Goal: Transaction & Acquisition: Purchase product/service

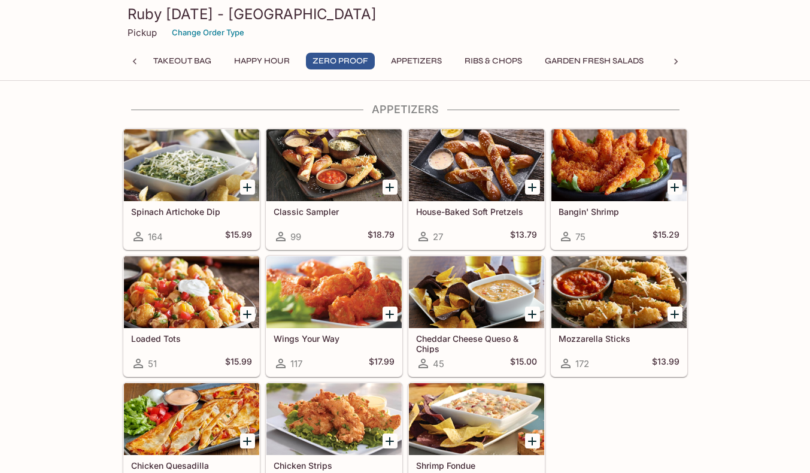
scroll to position [895, 0]
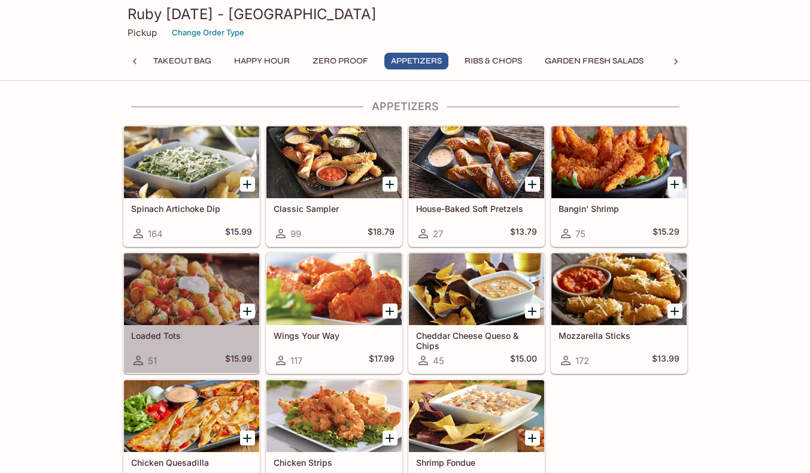
click at [183, 278] on div at bounding box center [191, 289] width 135 height 72
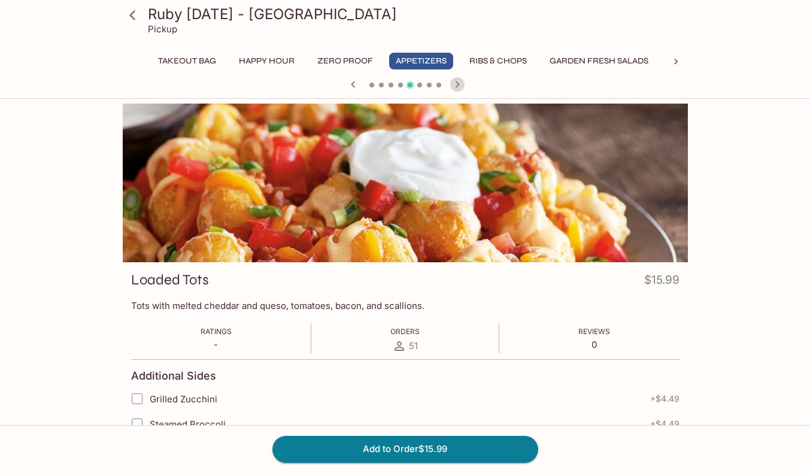
click at [455, 83] on icon "button" at bounding box center [457, 84] width 14 height 14
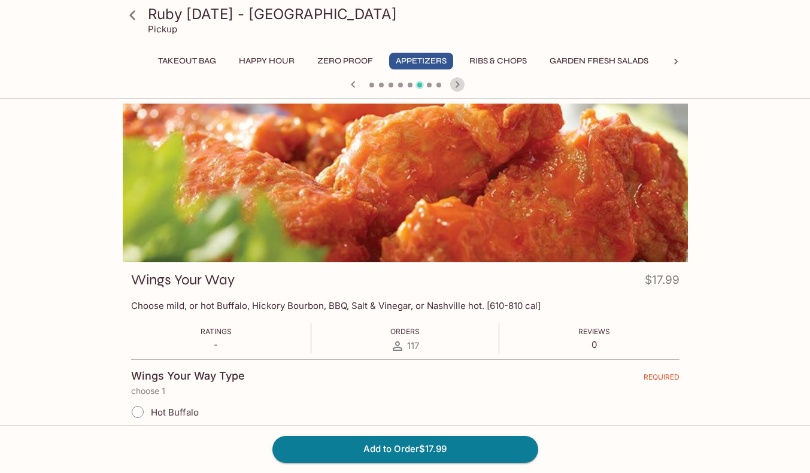
click at [455, 83] on icon "button" at bounding box center [457, 84] width 14 height 14
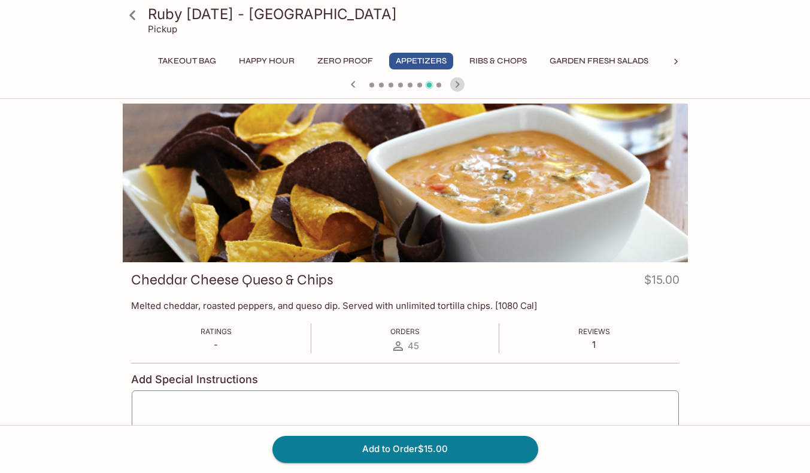
click at [455, 83] on icon "button" at bounding box center [457, 84] width 14 height 14
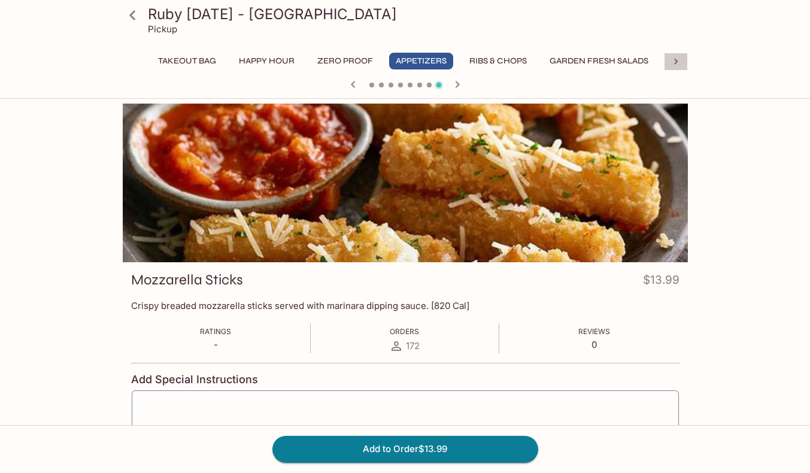
click at [673, 59] on icon at bounding box center [676, 62] width 12 height 12
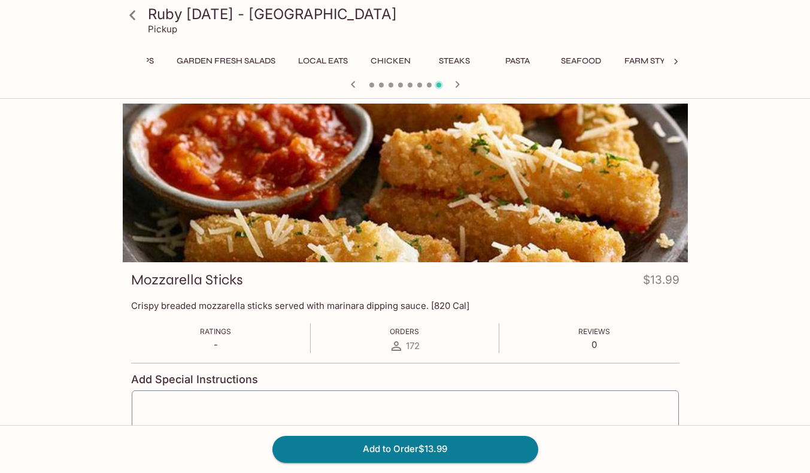
scroll to position [0, 399]
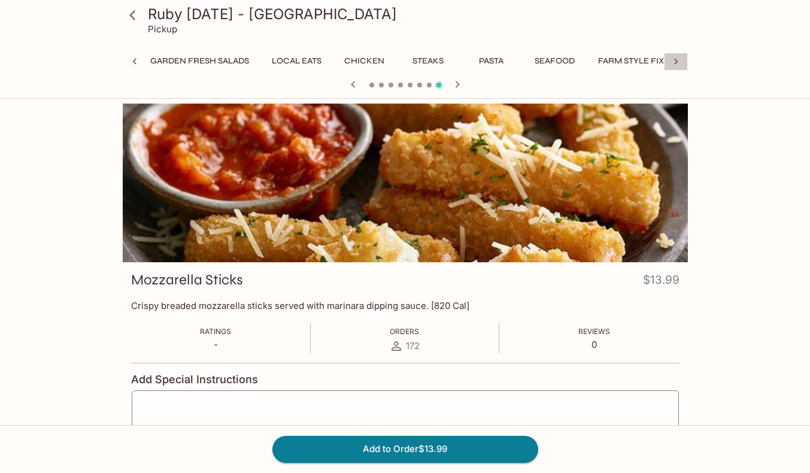
click at [673, 59] on icon at bounding box center [676, 62] width 12 height 12
click at [135, 59] on icon at bounding box center [134, 62] width 4 height 6
click at [256, 61] on button "Garden Fresh Salads" at bounding box center [200, 61] width 112 height 17
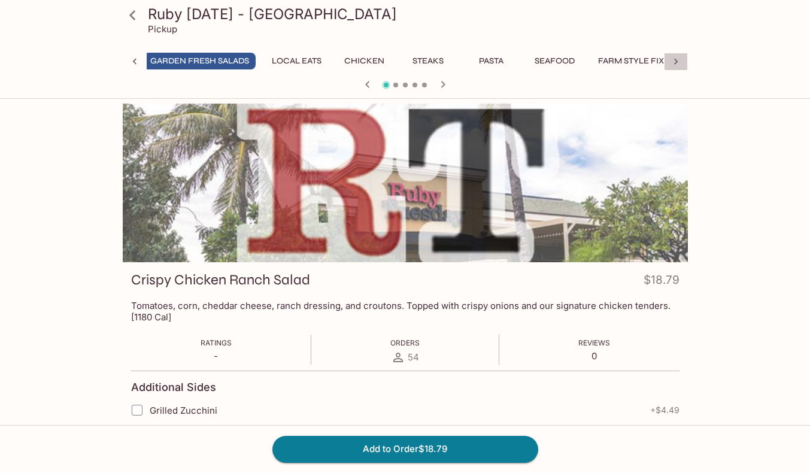
click at [676, 60] on icon at bounding box center [676, 62] width 4 height 6
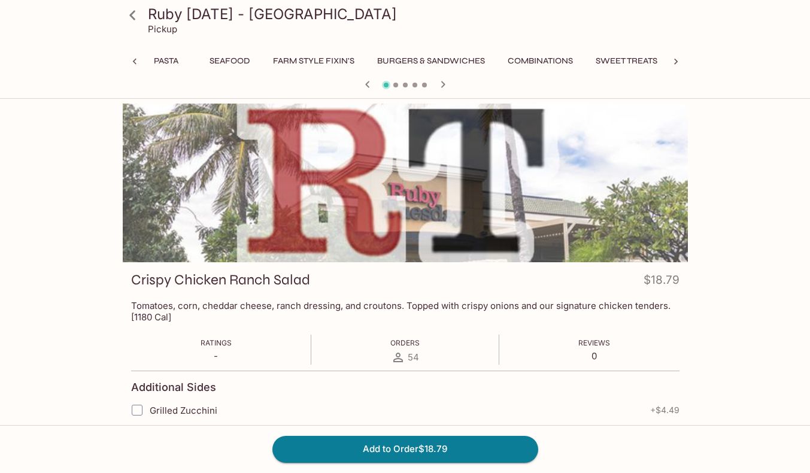
scroll to position [0, 799]
click at [676, 60] on icon at bounding box center [676, 62] width 4 height 6
click at [136, 60] on icon at bounding box center [135, 62] width 12 height 12
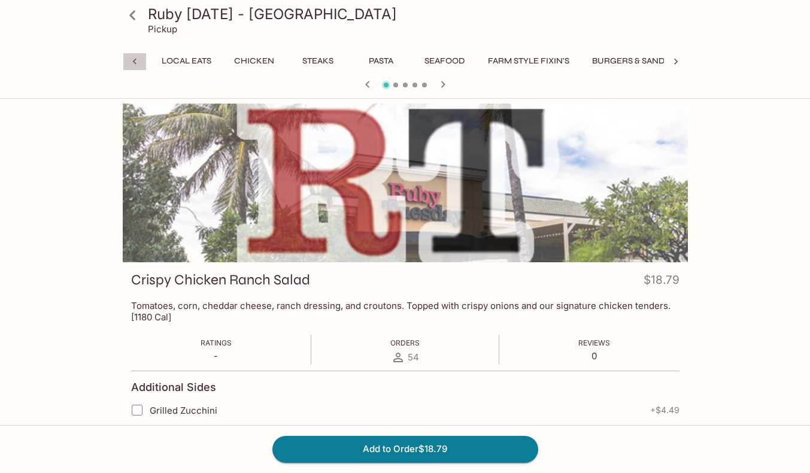
click at [136, 60] on icon at bounding box center [135, 62] width 12 height 12
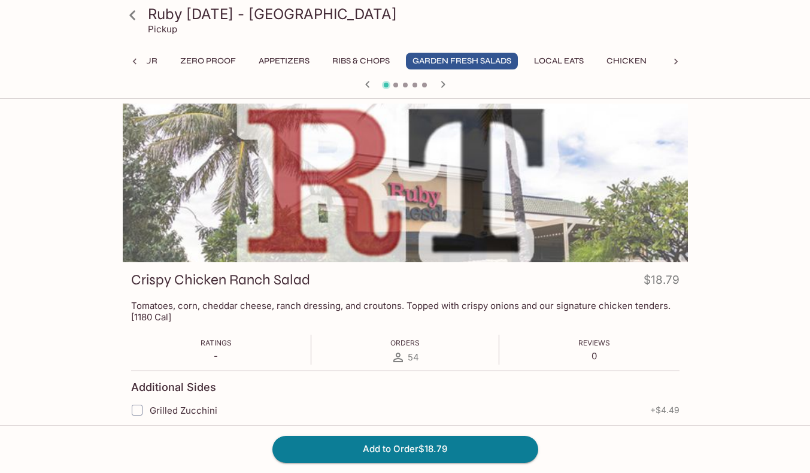
scroll to position [0, 110]
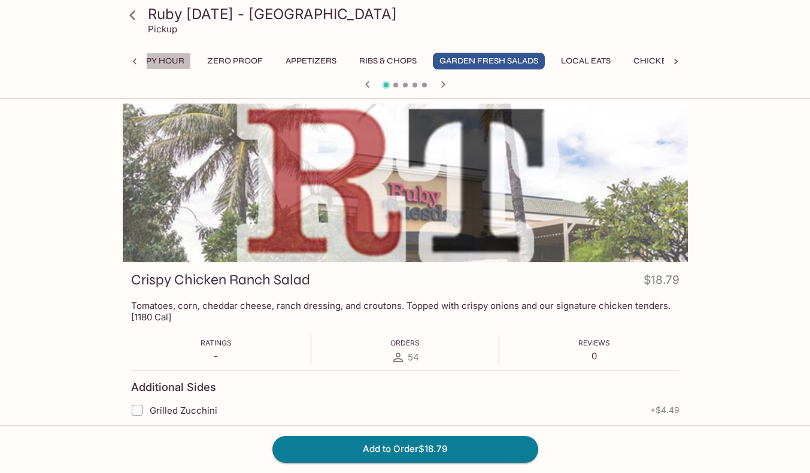
click at [178, 59] on button "Happy Hour" at bounding box center [156, 61] width 69 height 17
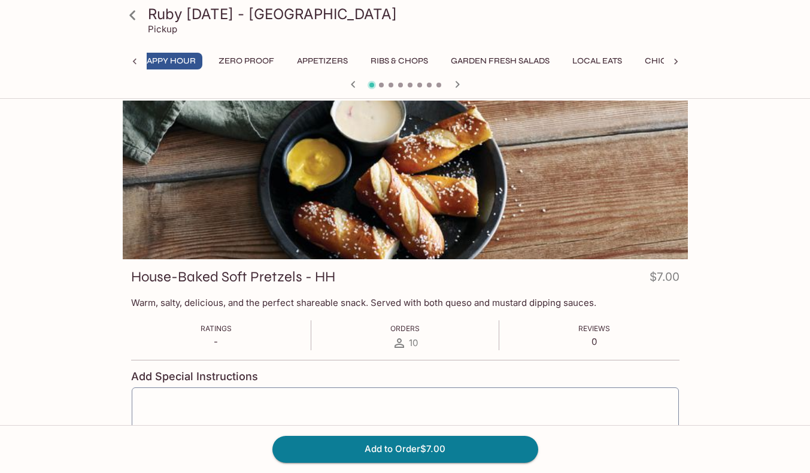
scroll to position [0, 0]
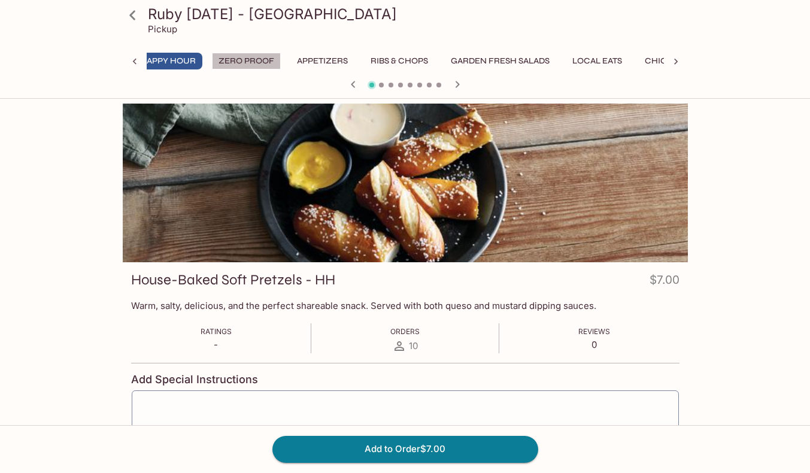
click at [279, 59] on button "Zero Proof" at bounding box center [246, 61] width 69 height 17
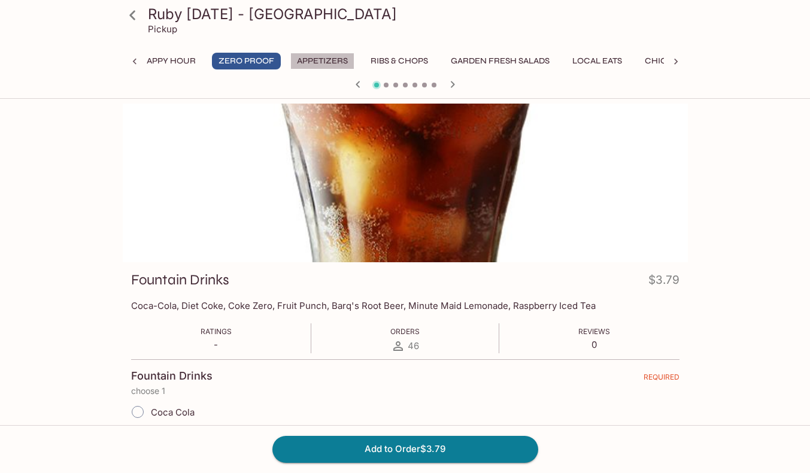
click at [354, 62] on button "Appetizers" at bounding box center [322, 61] width 64 height 17
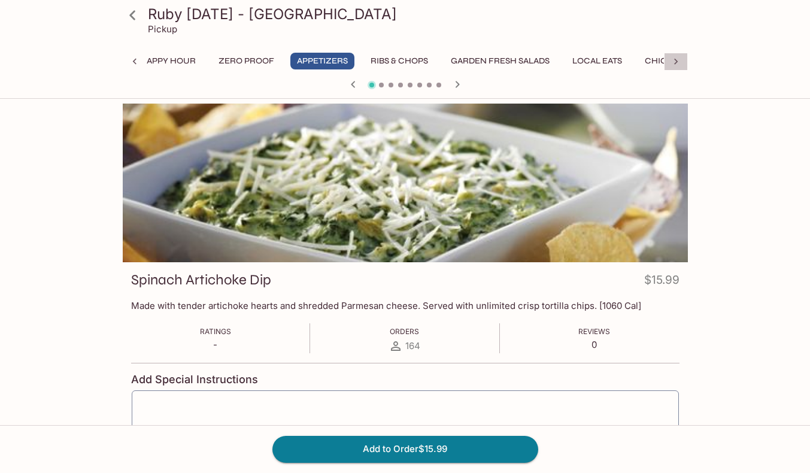
click at [677, 58] on icon at bounding box center [676, 62] width 12 height 12
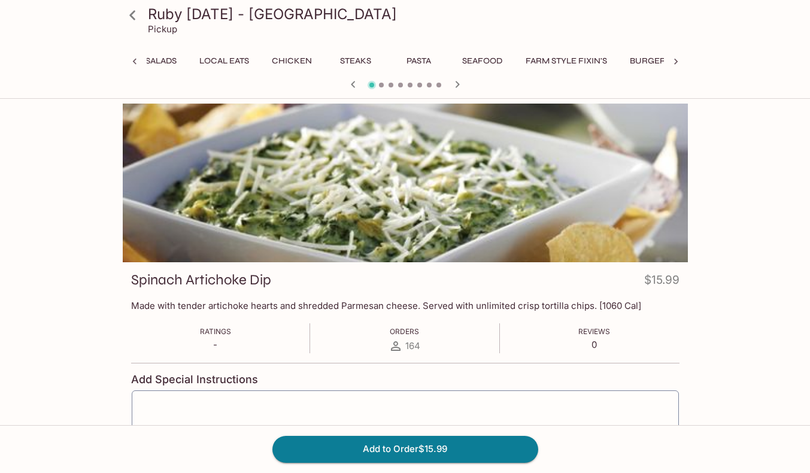
scroll to position [0, 498]
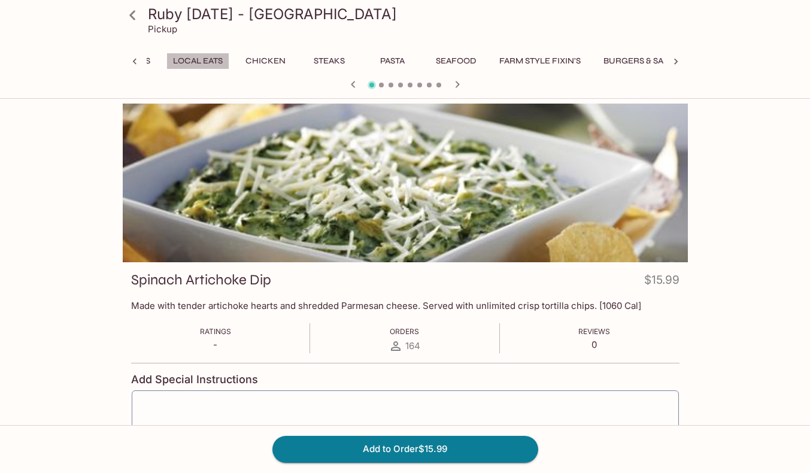
click at [229, 62] on button "Local Eats" at bounding box center [197, 61] width 63 height 17
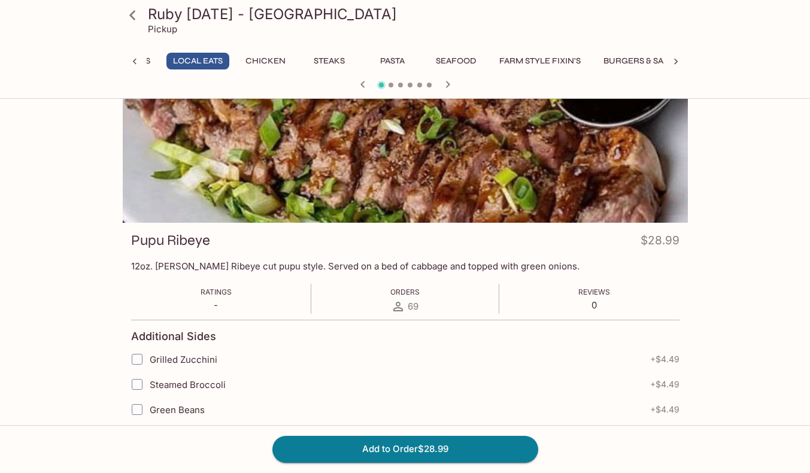
scroll to position [0, 0]
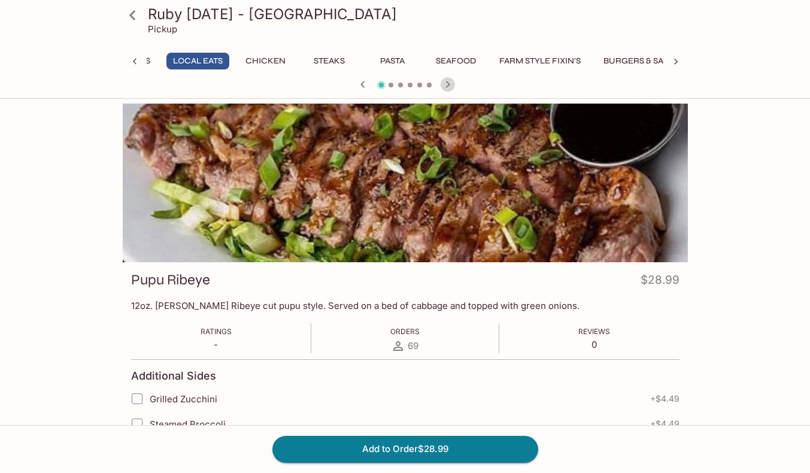
click at [445, 85] on icon "button" at bounding box center [448, 84] width 14 height 14
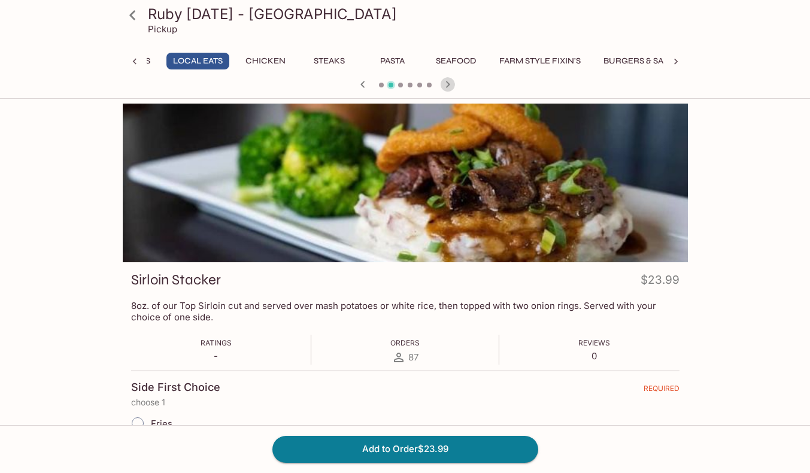
click at [445, 85] on icon "button" at bounding box center [448, 84] width 14 height 14
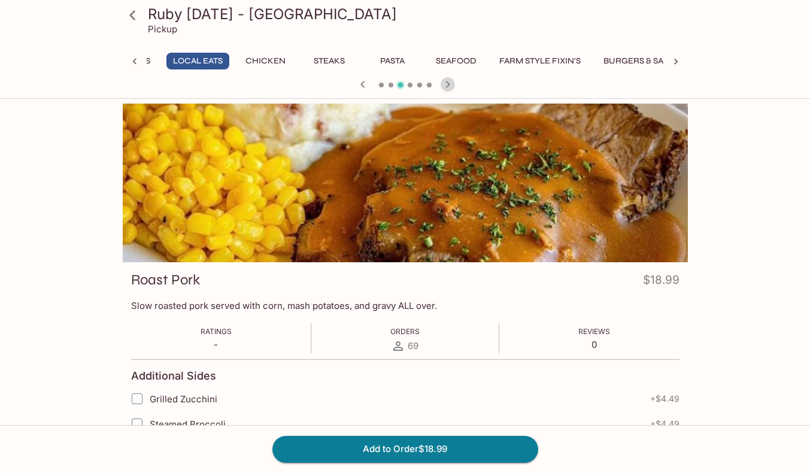
click at [445, 85] on icon "button" at bounding box center [448, 84] width 14 height 14
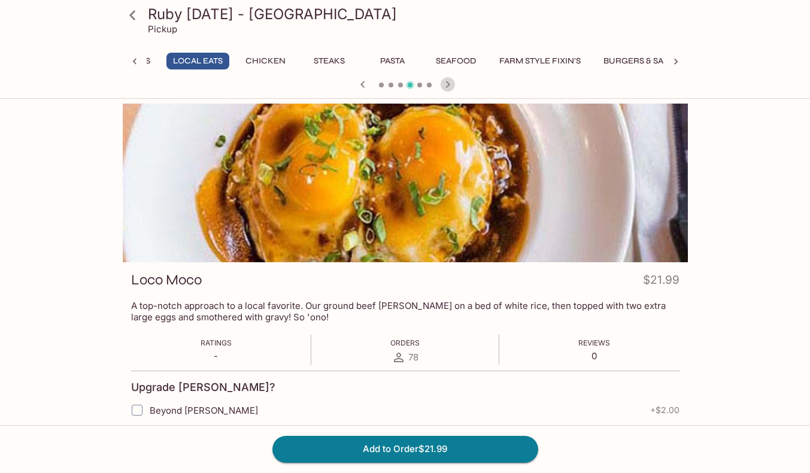
click at [445, 85] on icon "button" at bounding box center [448, 84] width 14 height 14
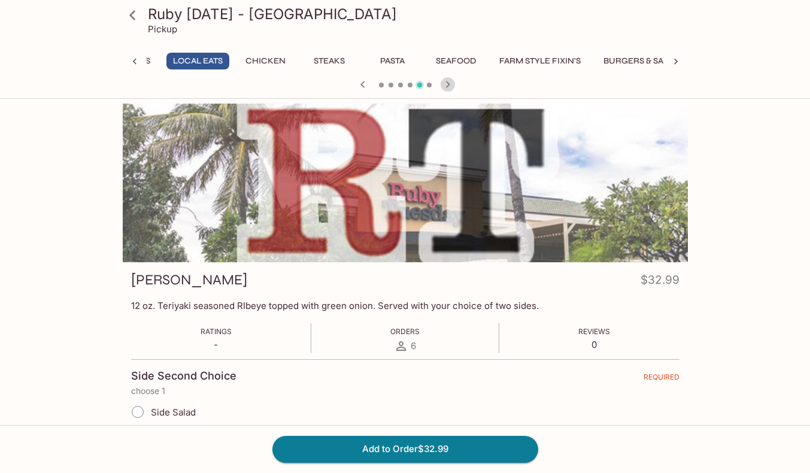
click at [445, 85] on icon "button" at bounding box center [448, 84] width 14 height 14
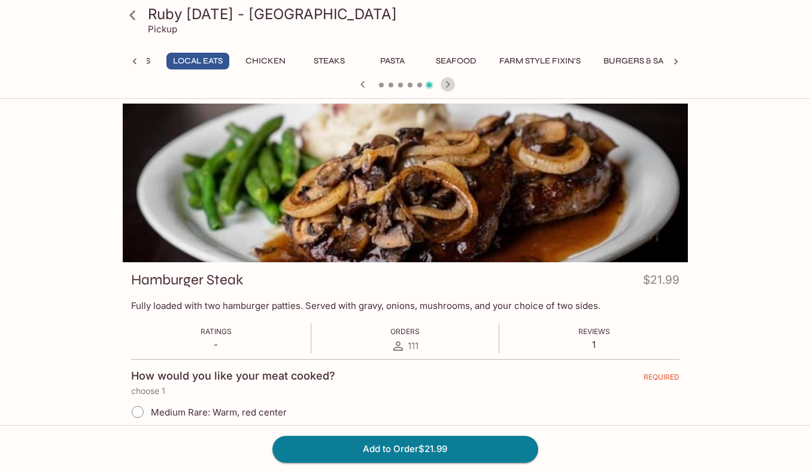
click at [445, 85] on icon "button" at bounding box center [448, 84] width 14 height 14
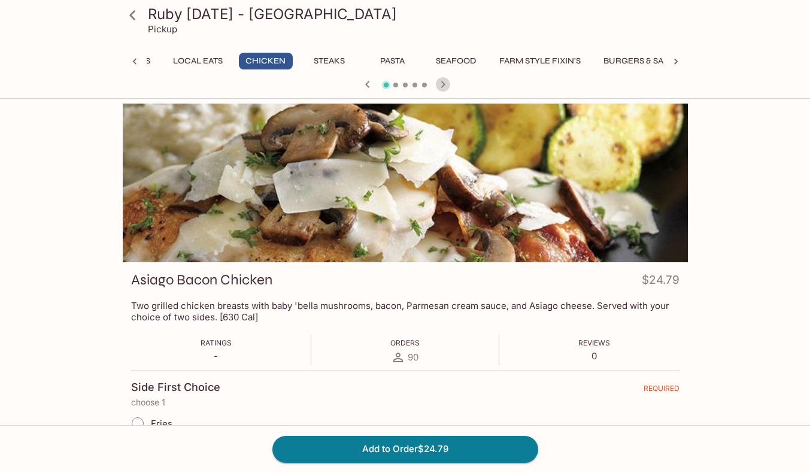
click at [445, 85] on icon "button" at bounding box center [443, 84] width 14 height 14
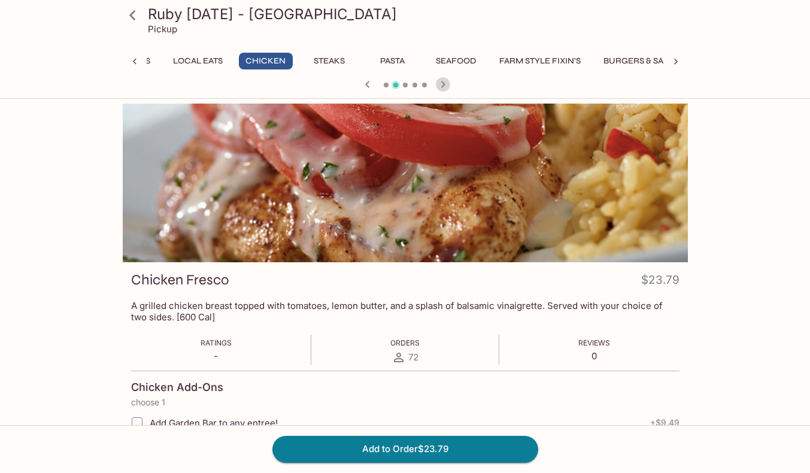
click at [445, 85] on icon "button" at bounding box center [443, 84] width 14 height 14
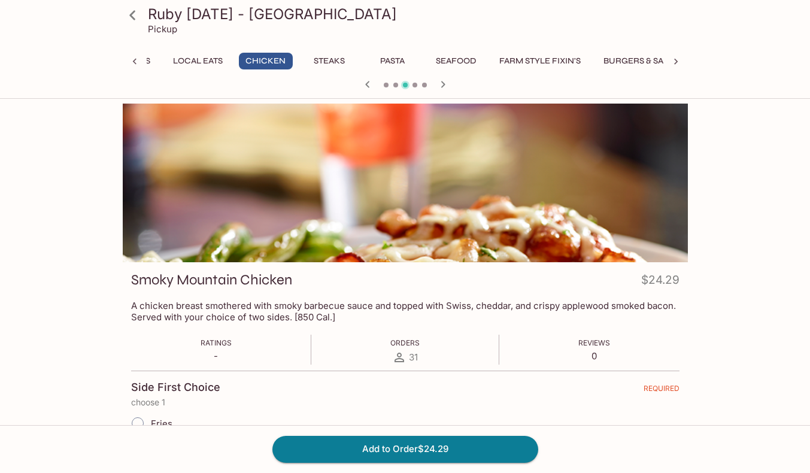
click at [445, 85] on icon "button" at bounding box center [443, 84] width 14 height 14
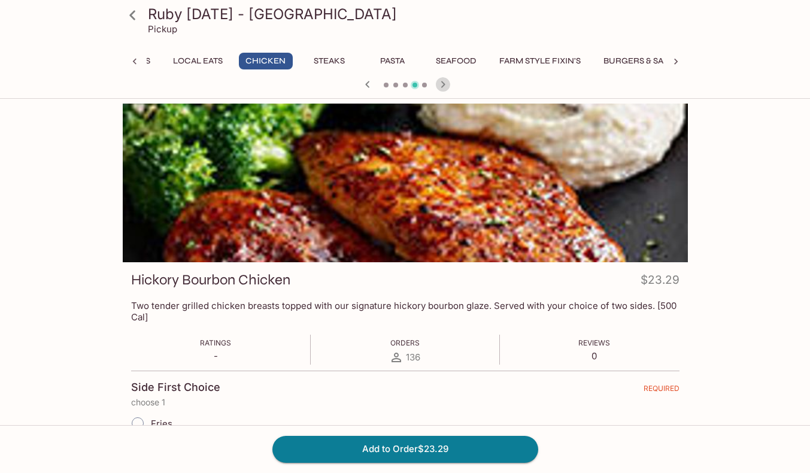
click at [445, 85] on icon "button" at bounding box center [443, 84] width 14 height 14
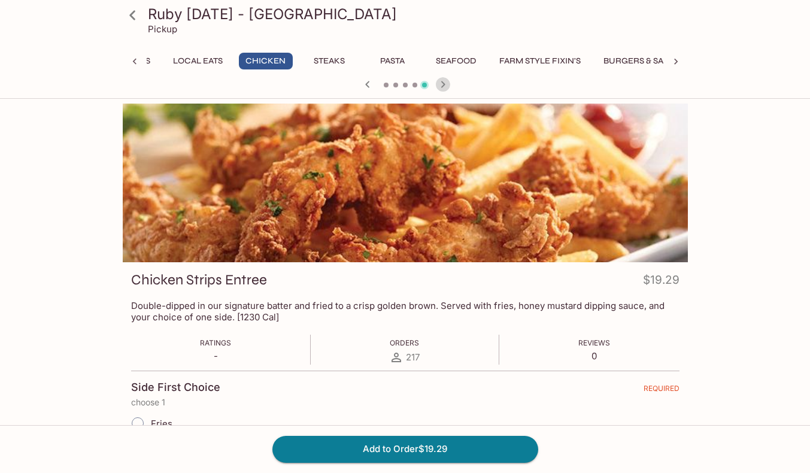
click at [445, 85] on icon "button" at bounding box center [443, 84] width 14 height 14
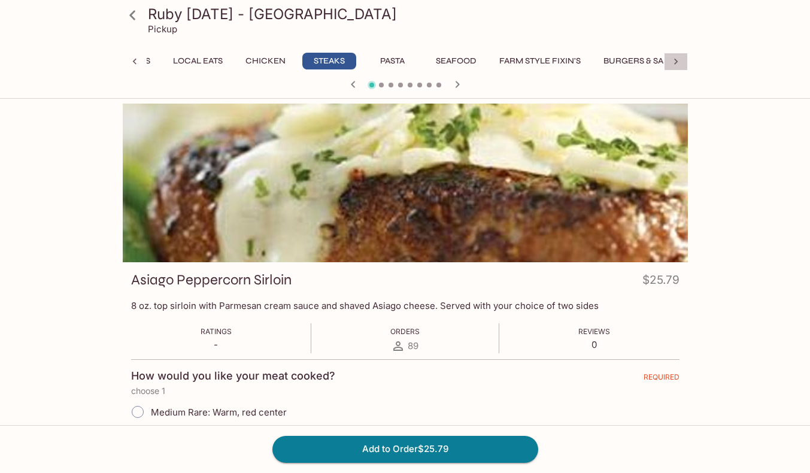
click at [673, 65] on icon at bounding box center [676, 62] width 12 height 12
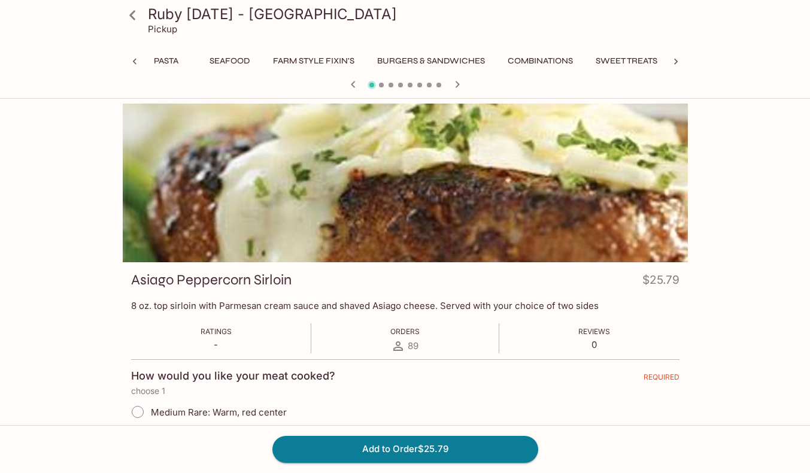
scroll to position [0, 897]
click at [281, 59] on button "Farm Style Fixin's" at bounding box center [313, 61] width 95 height 17
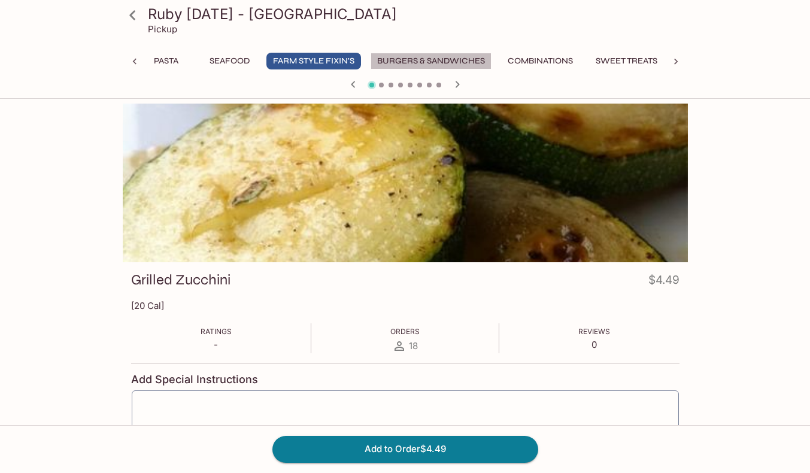
click at [414, 62] on button "Burgers & Sandwiches" at bounding box center [431, 61] width 121 height 17
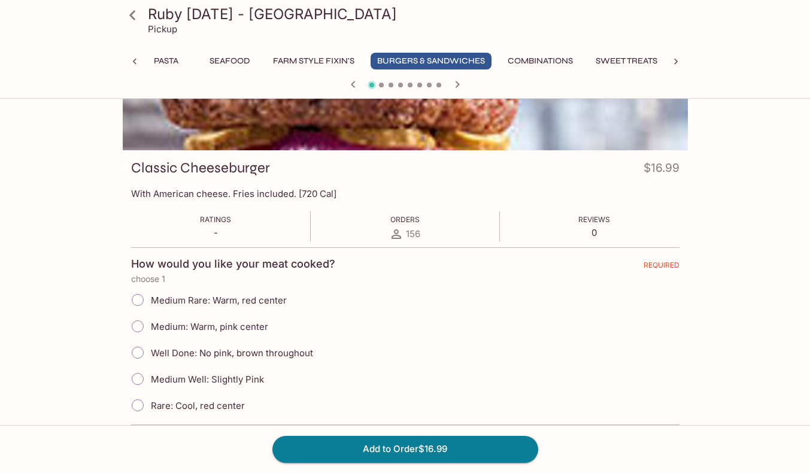
scroll to position [0, 0]
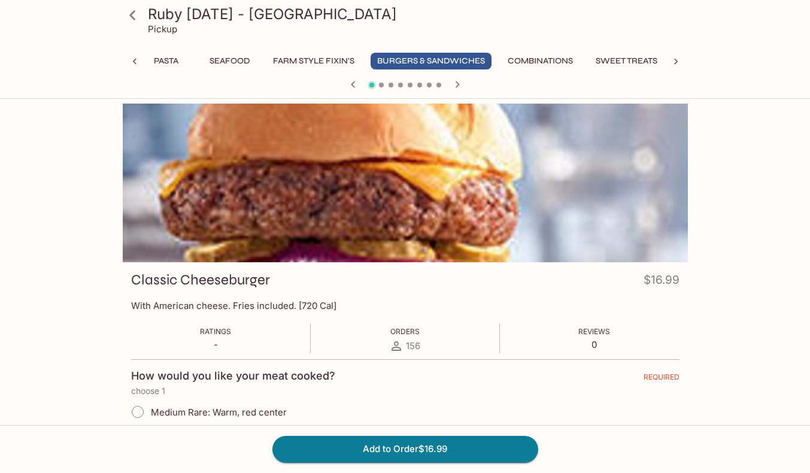
click at [460, 86] on icon "button" at bounding box center [457, 84] width 14 height 14
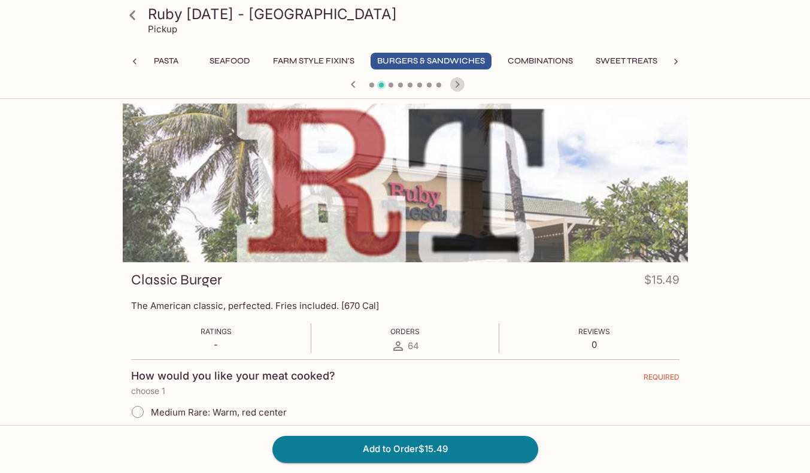
click at [460, 86] on icon "button" at bounding box center [457, 84] width 14 height 14
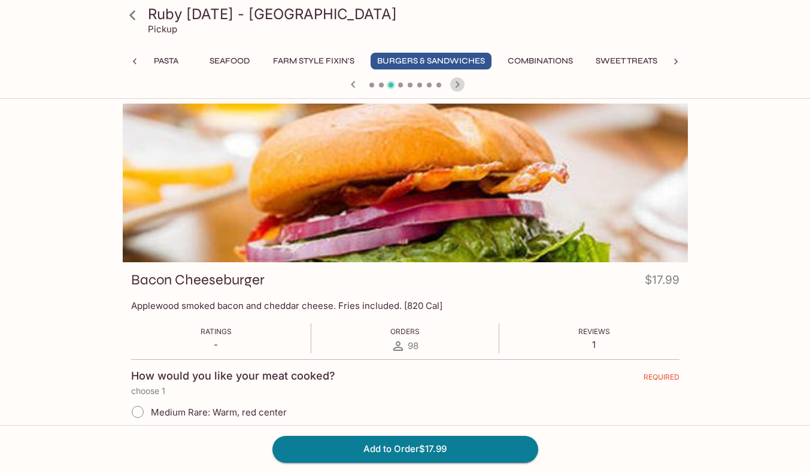
click at [460, 86] on icon "button" at bounding box center [457, 84] width 14 height 14
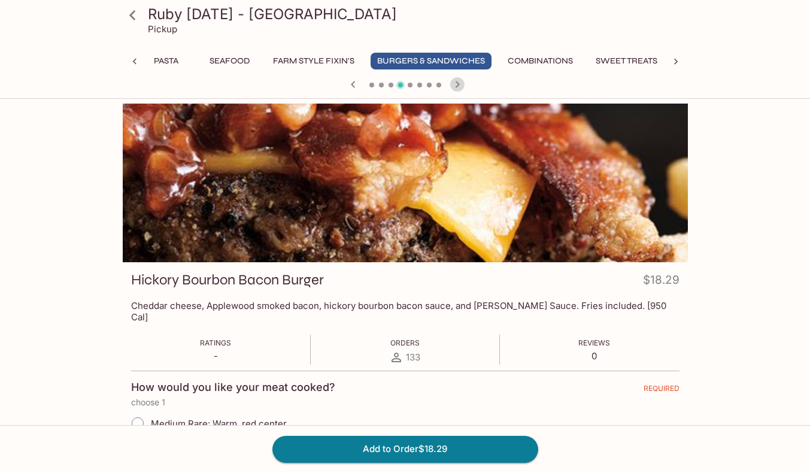
click at [460, 86] on icon "button" at bounding box center [457, 84] width 14 height 14
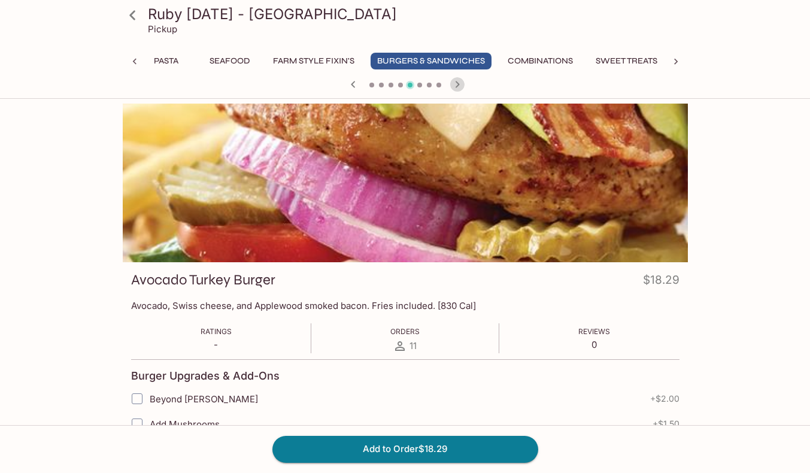
click at [460, 86] on icon "button" at bounding box center [457, 84] width 14 height 14
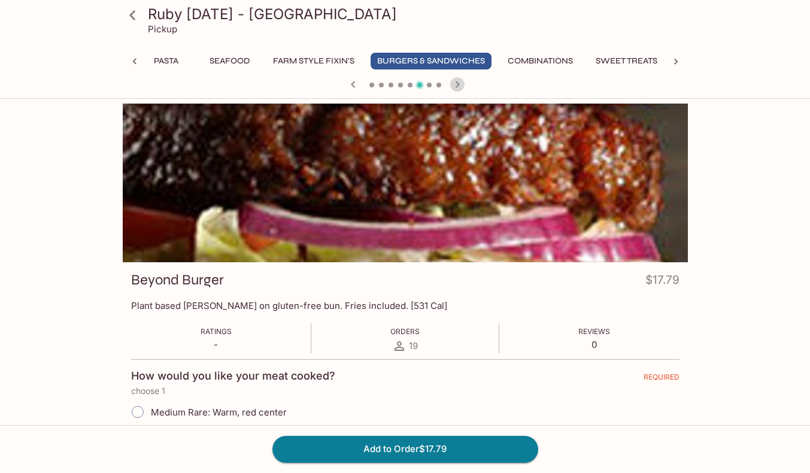
click at [460, 86] on icon "button" at bounding box center [457, 84] width 14 height 14
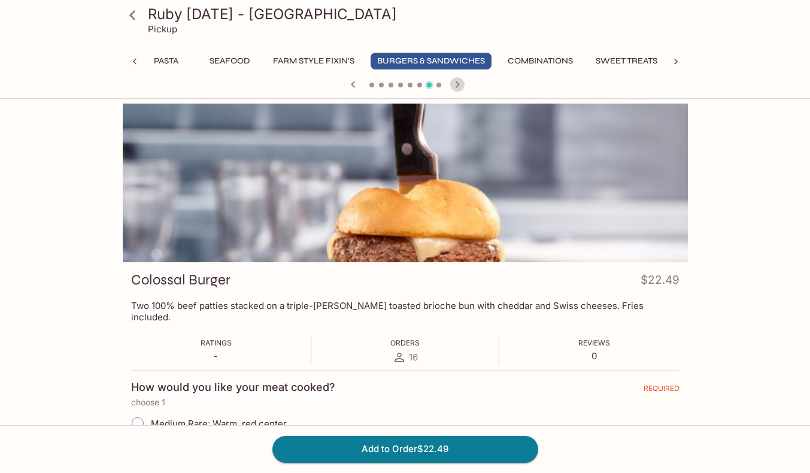
click at [460, 86] on icon "button" at bounding box center [457, 84] width 14 height 14
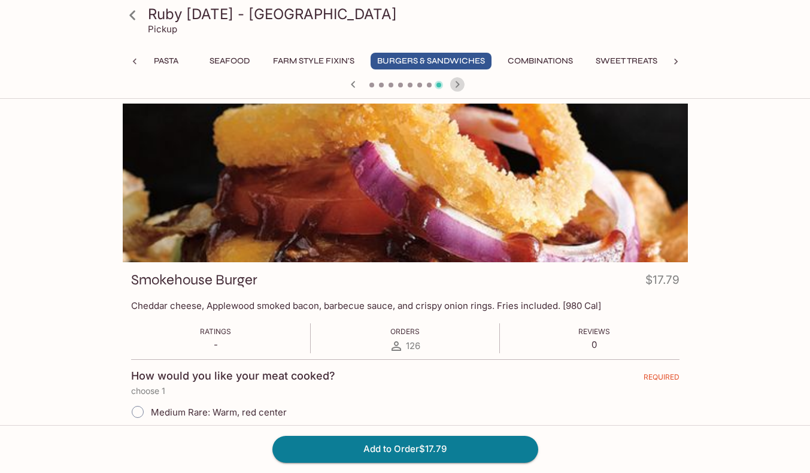
click at [460, 86] on icon "button" at bounding box center [457, 84] width 14 height 14
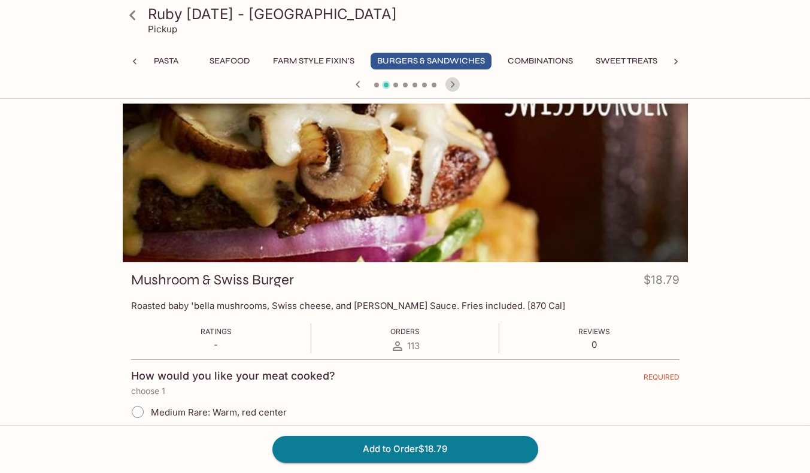
click at [460, 86] on button "button" at bounding box center [453, 85] width 16 height 16
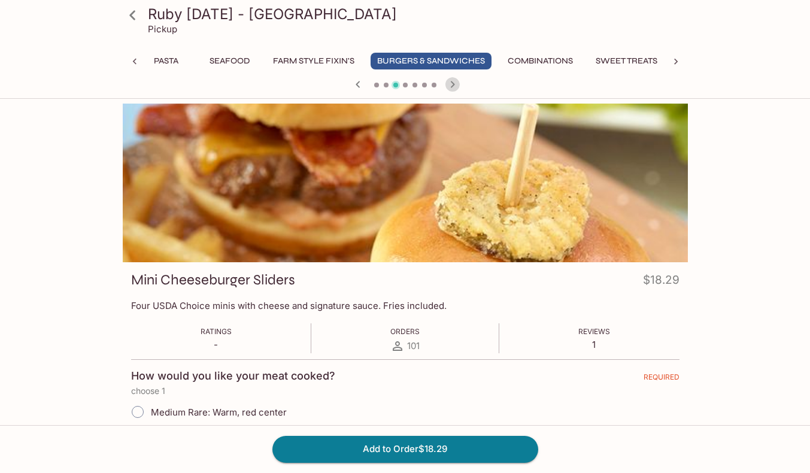
click at [460, 86] on button "button" at bounding box center [453, 85] width 16 height 16
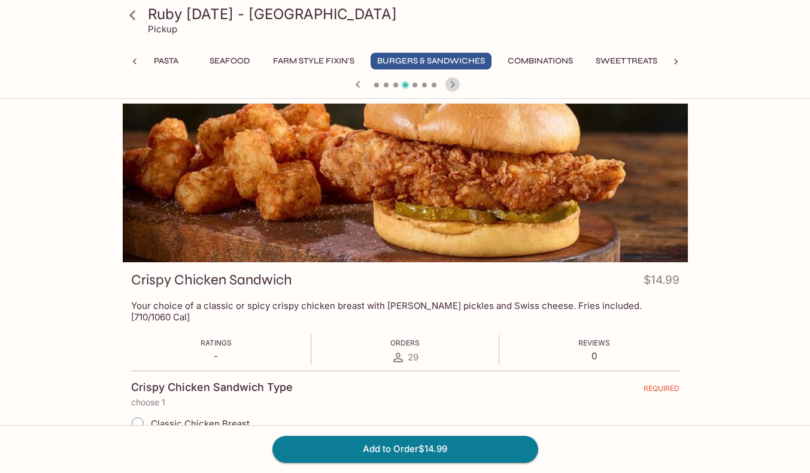
click at [460, 86] on button "button" at bounding box center [453, 85] width 16 height 16
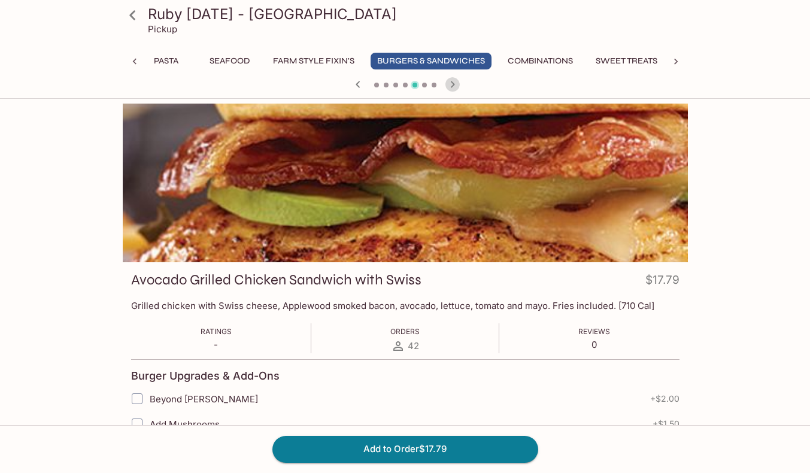
click at [460, 86] on button "button" at bounding box center [453, 85] width 16 height 16
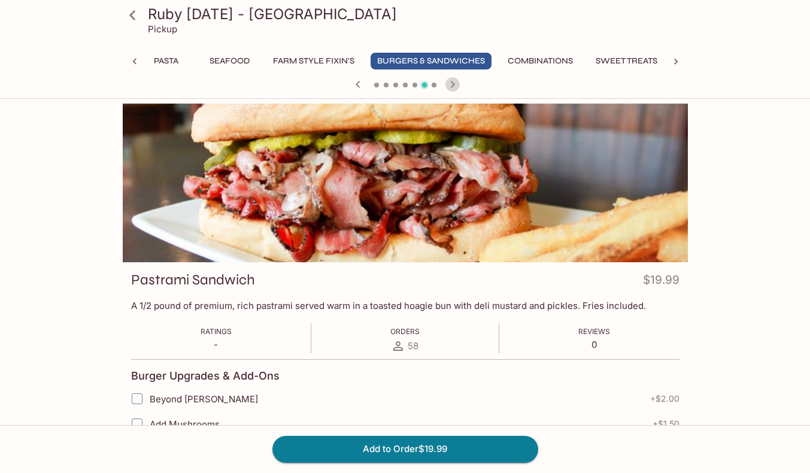
click at [460, 86] on button "button" at bounding box center [453, 85] width 16 height 16
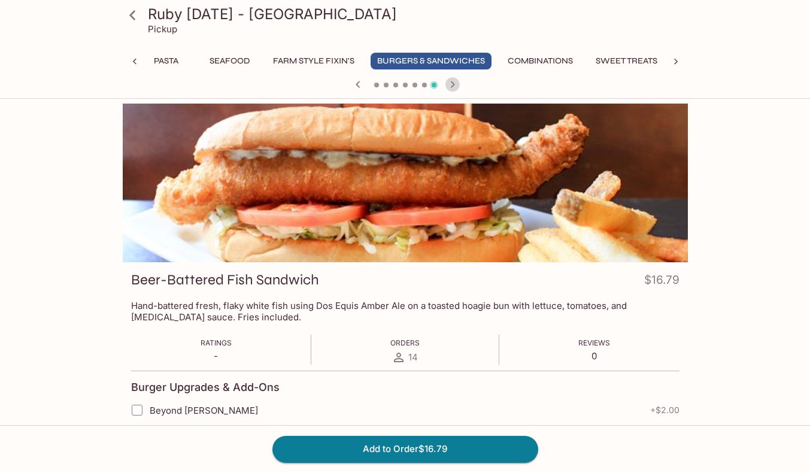
click at [460, 86] on button "button" at bounding box center [453, 85] width 16 height 16
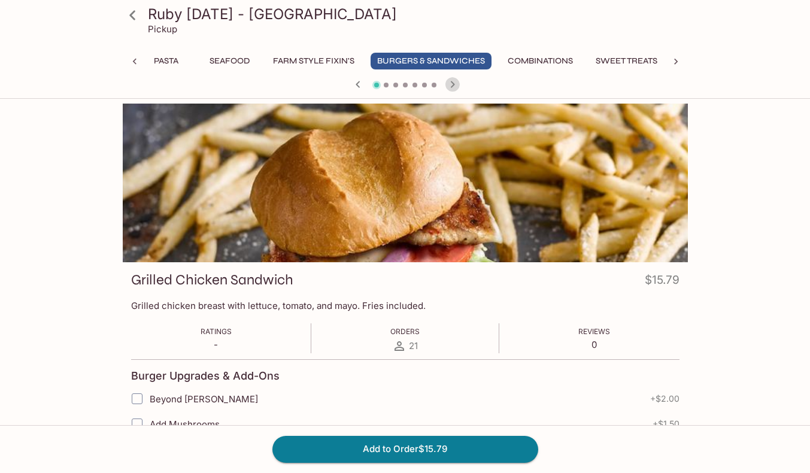
click at [460, 86] on button "button" at bounding box center [453, 85] width 16 height 16
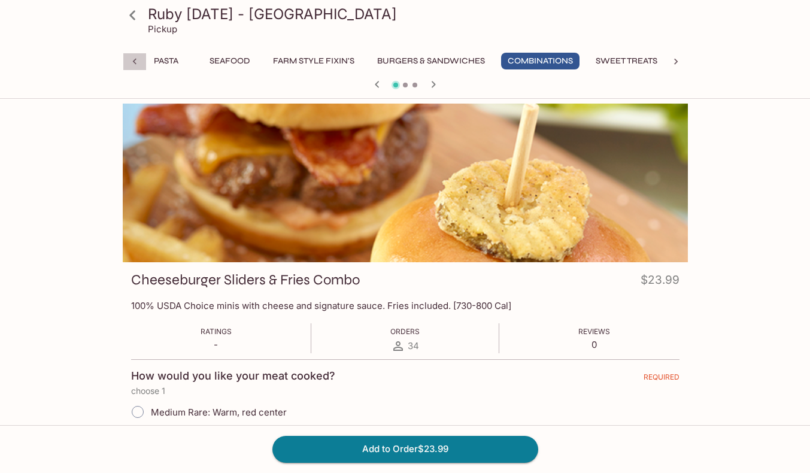
click at [139, 63] on icon at bounding box center [135, 62] width 12 height 12
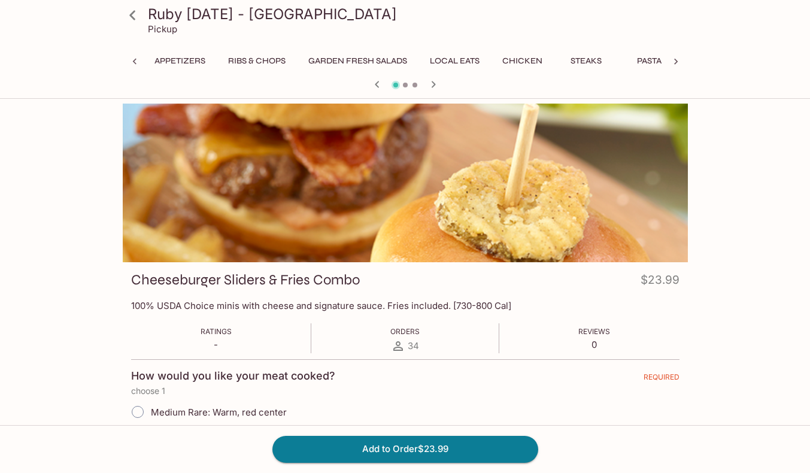
scroll to position [0, 229]
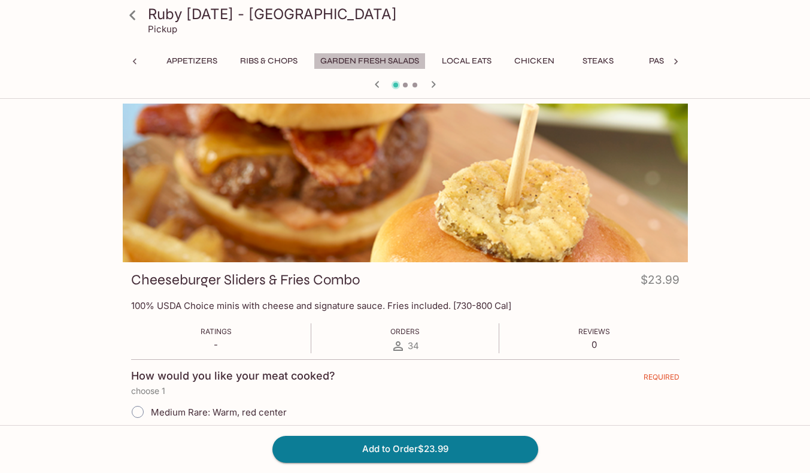
click at [426, 60] on button "Garden Fresh Salads" at bounding box center [370, 61] width 112 height 17
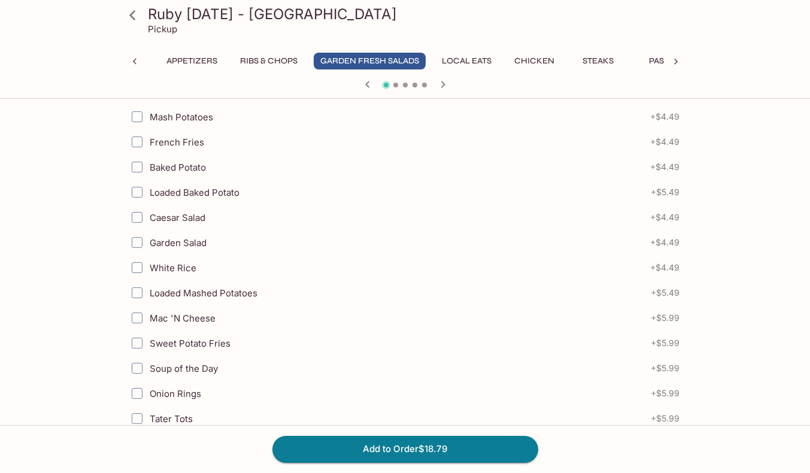
scroll to position [0, 0]
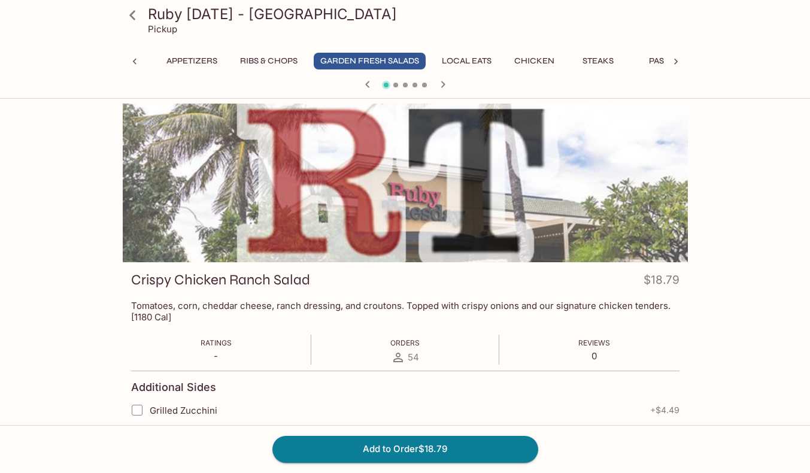
click at [396, 88] on div at bounding box center [405, 86] width 575 height 18
click at [396, 86] on span at bounding box center [395, 85] width 5 height 5
click at [444, 84] on icon "button" at bounding box center [443, 84] width 4 height 7
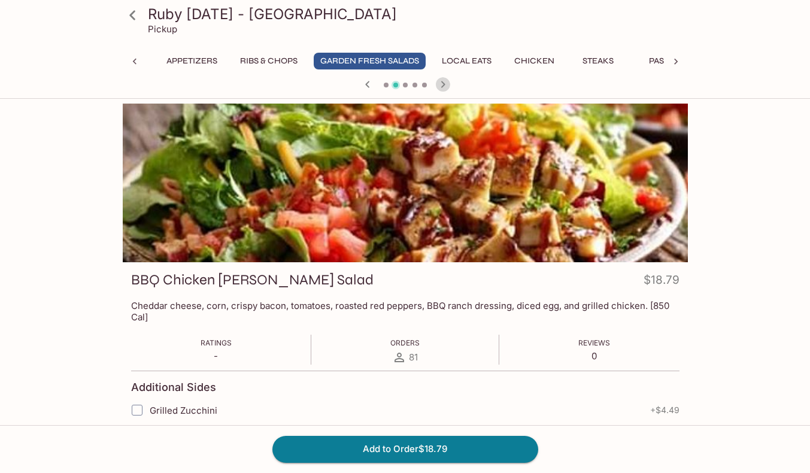
click at [444, 84] on icon "button" at bounding box center [443, 84] width 4 height 7
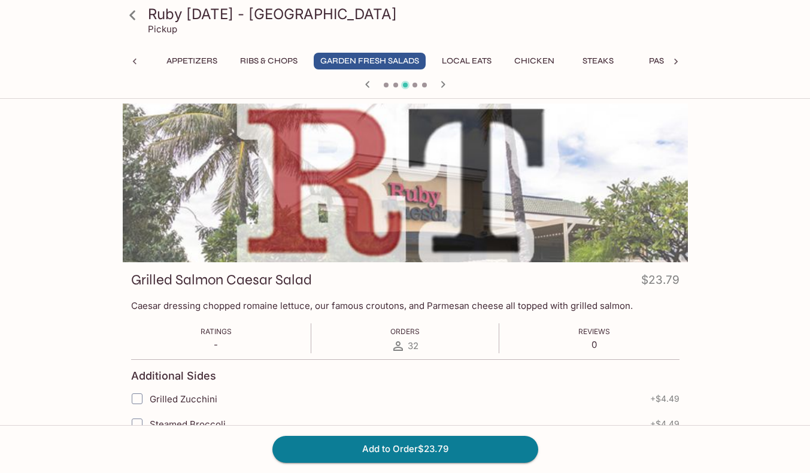
click at [444, 84] on icon "button" at bounding box center [443, 84] width 4 height 7
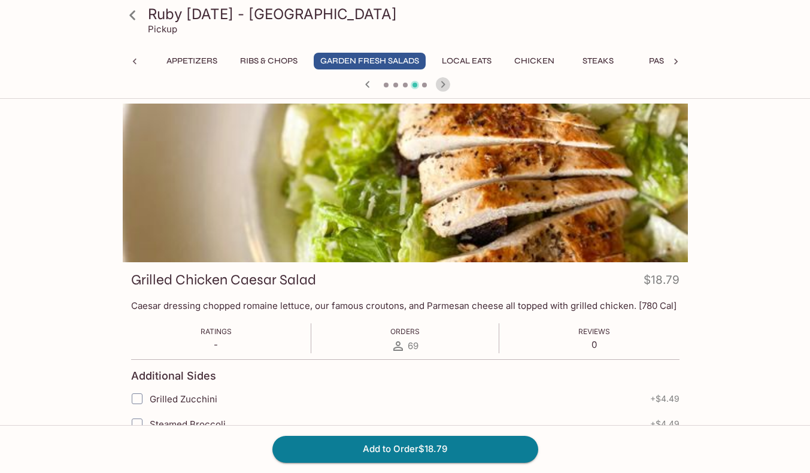
click at [444, 84] on icon "button" at bounding box center [443, 84] width 4 height 7
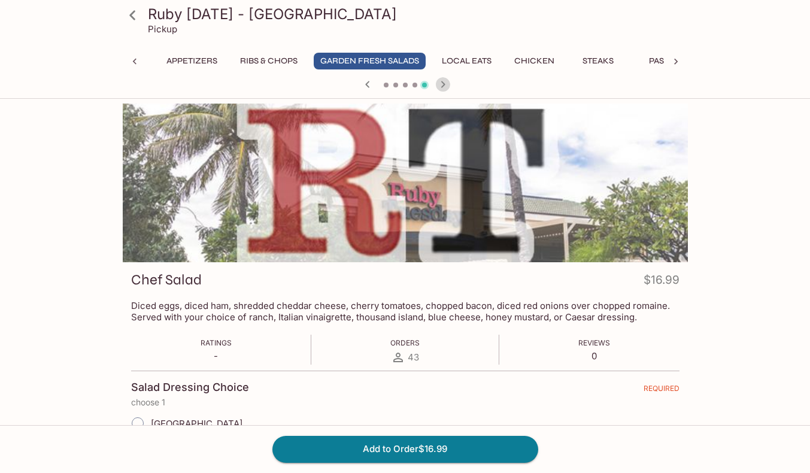
click at [444, 84] on icon "button" at bounding box center [443, 84] width 4 height 7
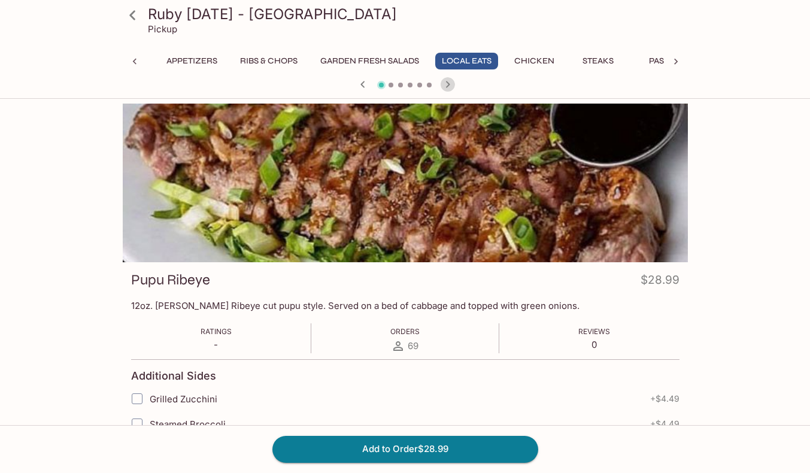
click at [444, 84] on icon "button" at bounding box center [448, 84] width 14 height 14
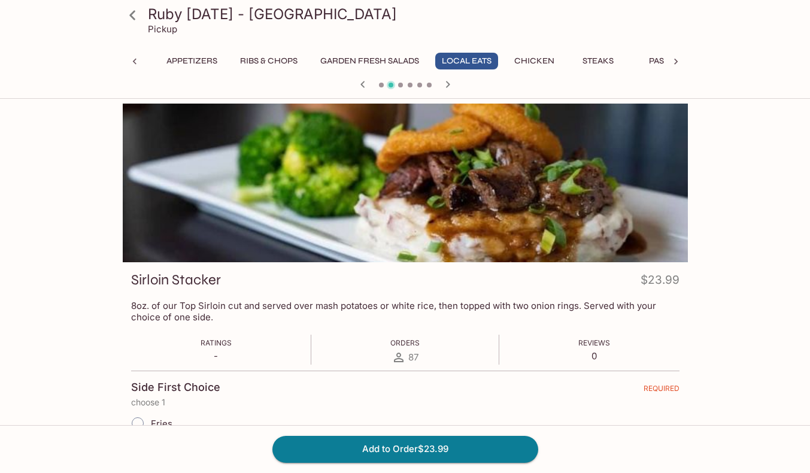
click at [444, 84] on icon "button" at bounding box center [448, 84] width 14 height 14
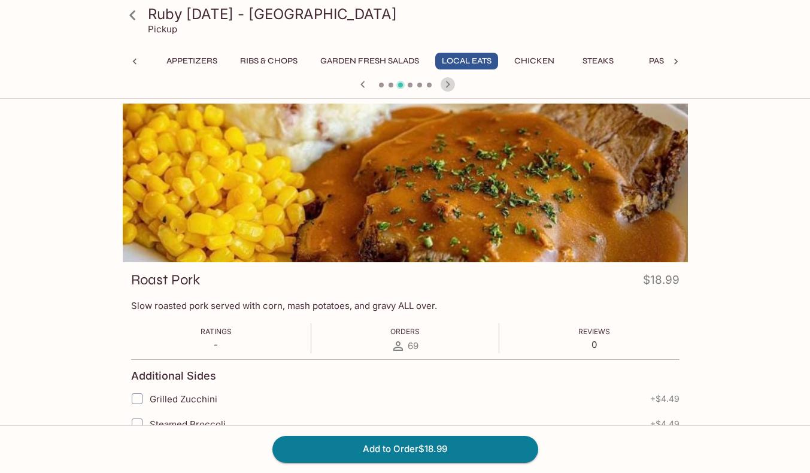
click at [444, 84] on icon "button" at bounding box center [448, 84] width 14 height 14
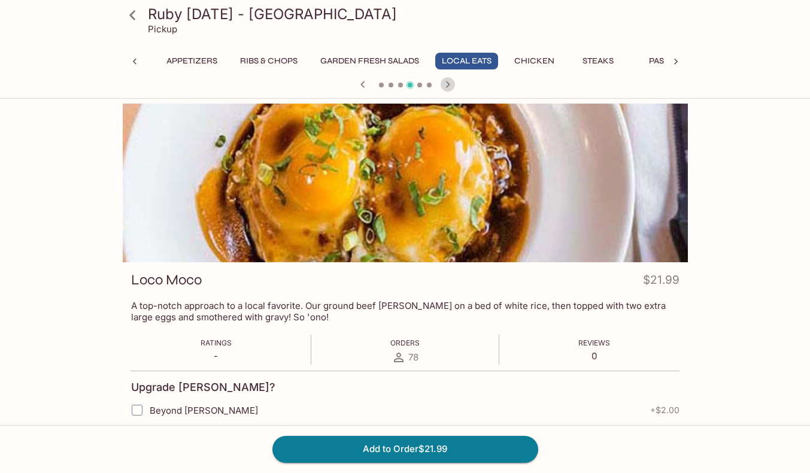
click at [444, 84] on icon "button" at bounding box center [448, 84] width 14 height 14
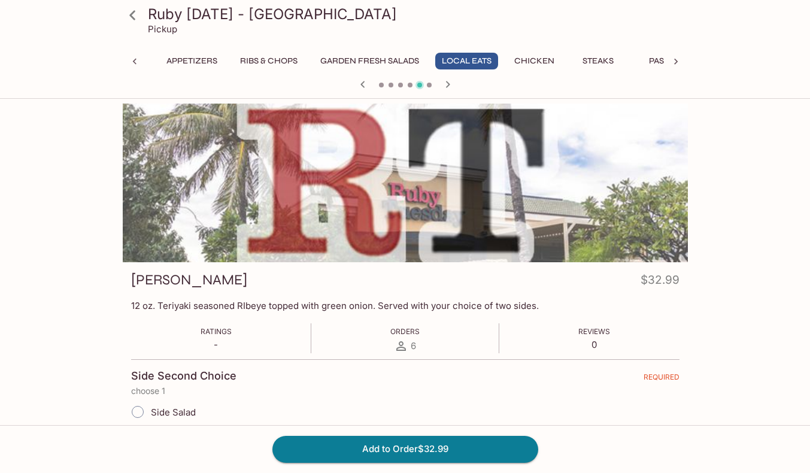
click at [444, 84] on icon "button" at bounding box center [448, 84] width 14 height 14
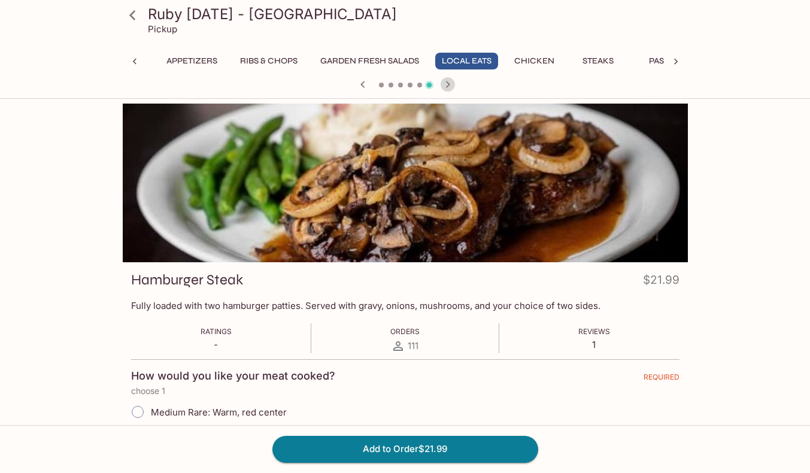
click at [444, 84] on icon "button" at bounding box center [448, 84] width 14 height 14
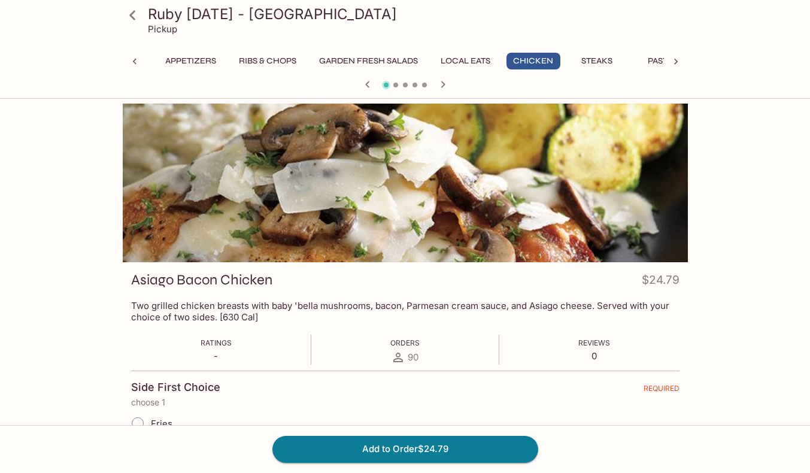
scroll to position [0, 230]
click at [223, 64] on button "Appetizers" at bounding box center [191, 61] width 64 height 17
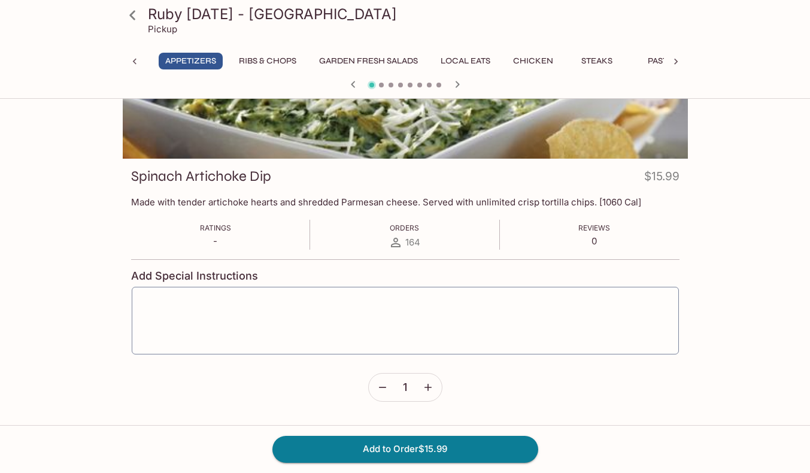
scroll to position [83, 0]
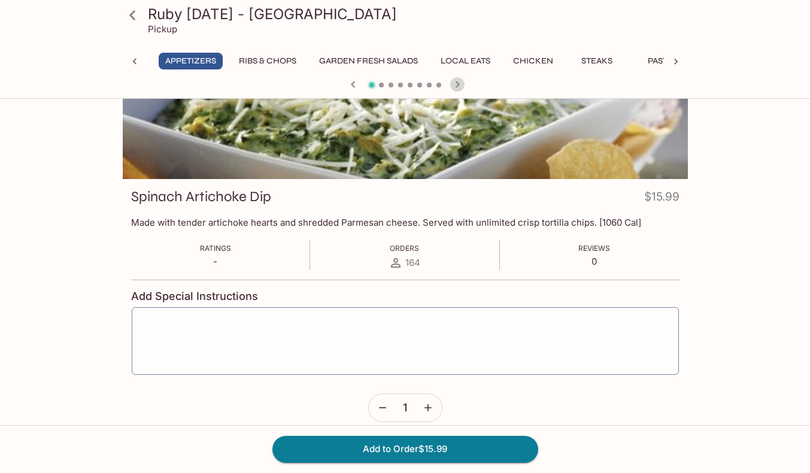
click at [455, 87] on icon "button" at bounding box center [457, 84] width 14 height 14
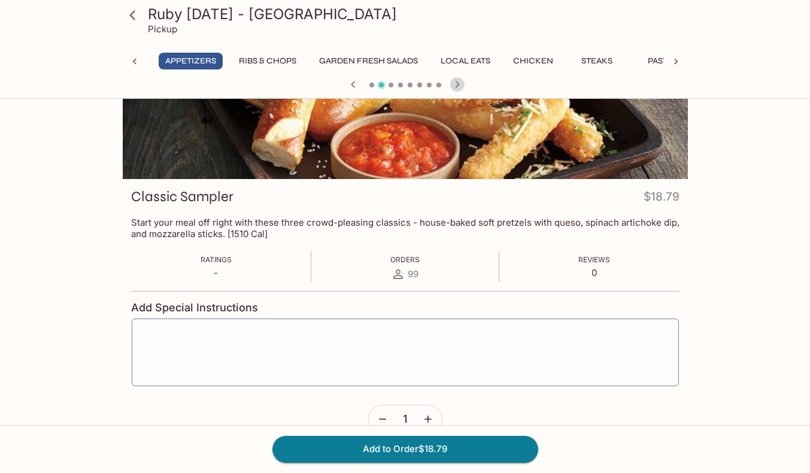
click at [455, 87] on icon "button" at bounding box center [457, 84] width 14 height 14
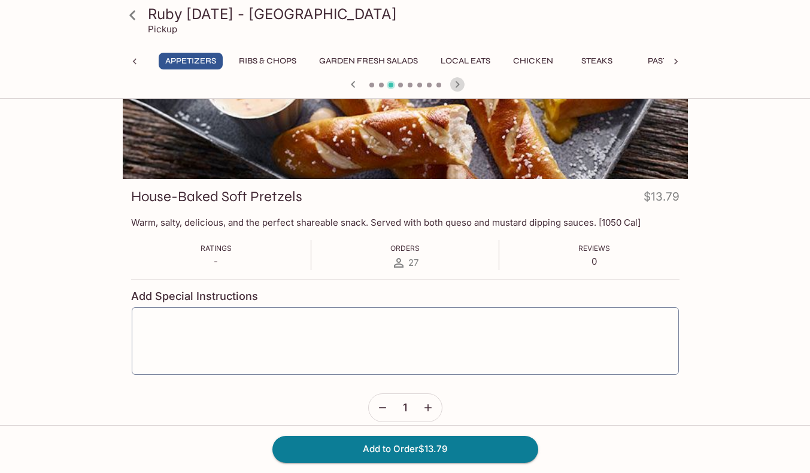
click at [455, 87] on icon "button" at bounding box center [457, 84] width 14 height 14
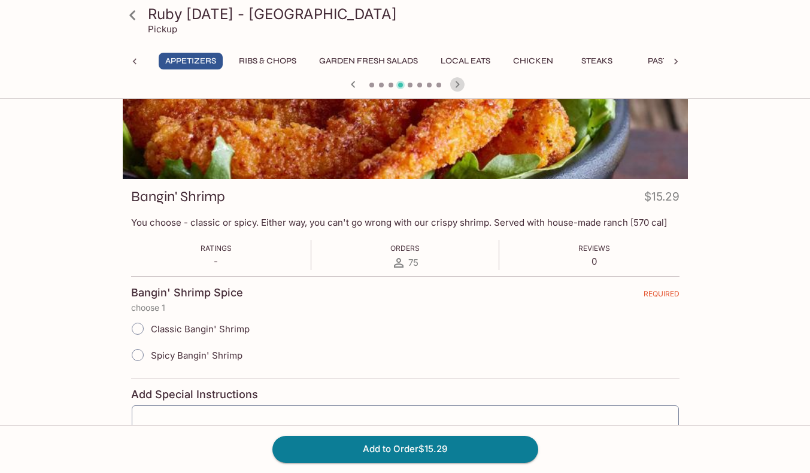
click at [455, 87] on icon "button" at bounding box center [457, 84] width 14 height 14
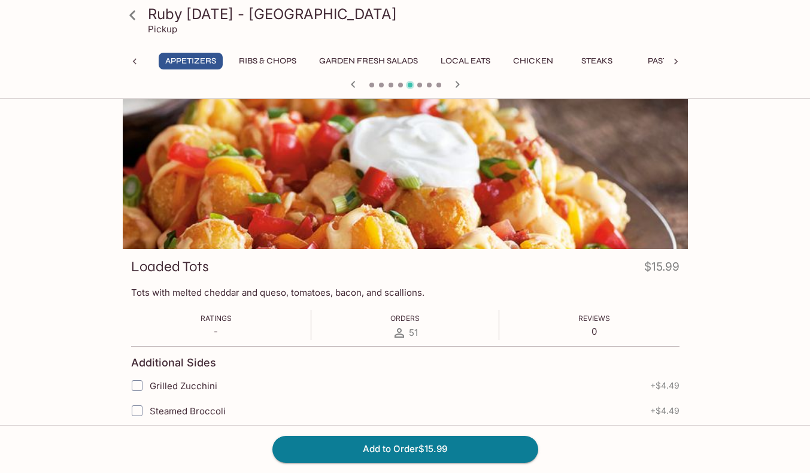
scroll to position [0, 0]
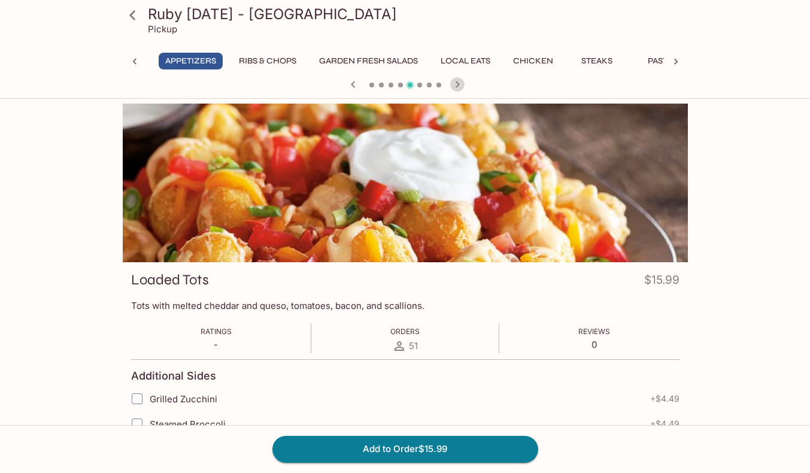
click at [459, 84] on icon "button" at bounding box center [457, 84] width 14 height 14
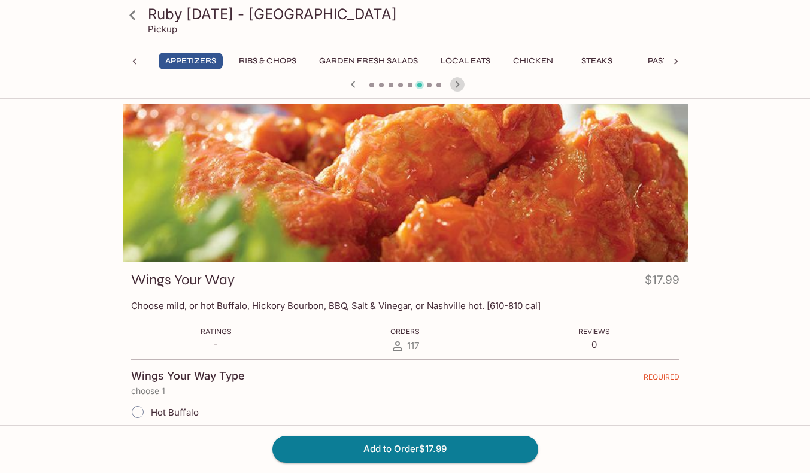
click at [459, 84] on icon "button" at bounding box center [457, 84] width 14 height 14
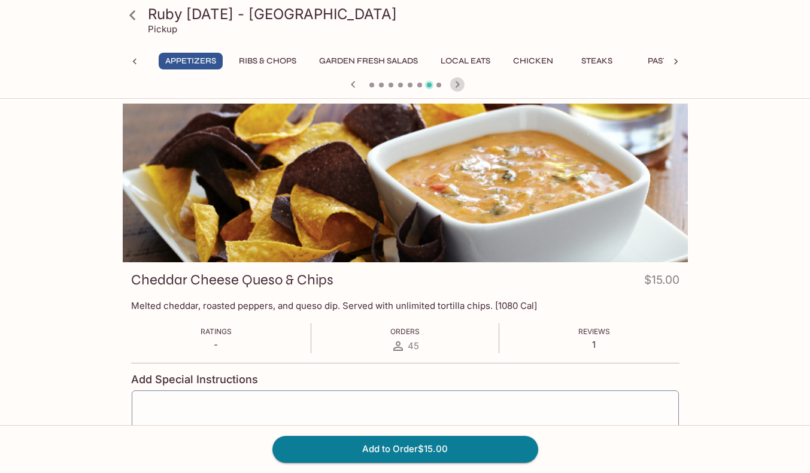
click at [459, 84] on icon "button" at bounding box center [457, 84] width 14 height 14
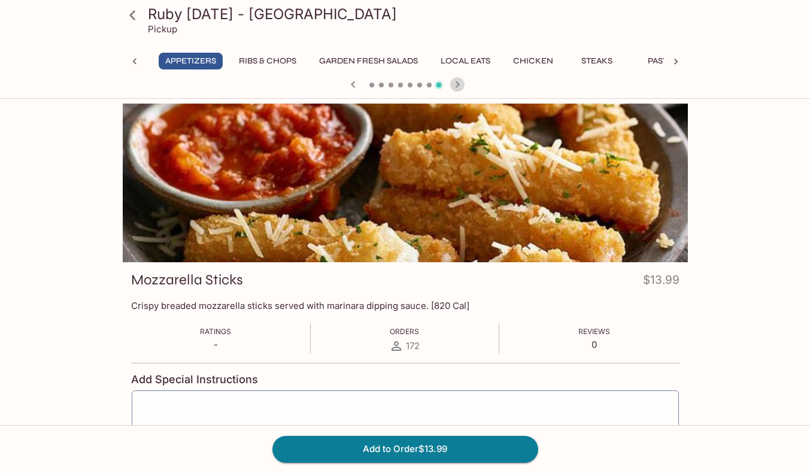
click at [459, 84] on icon "button" at bounding box center [457, 84] width 14 height 14
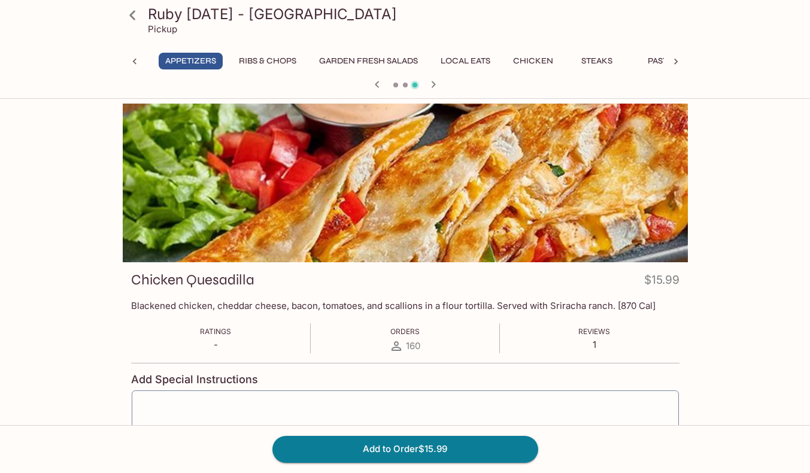
click at [459, 84] on div at bounding box center [405, 86] width 575 height 18
click at [674, 63] on icon at bounding box center [676, 62] width 12 height 12
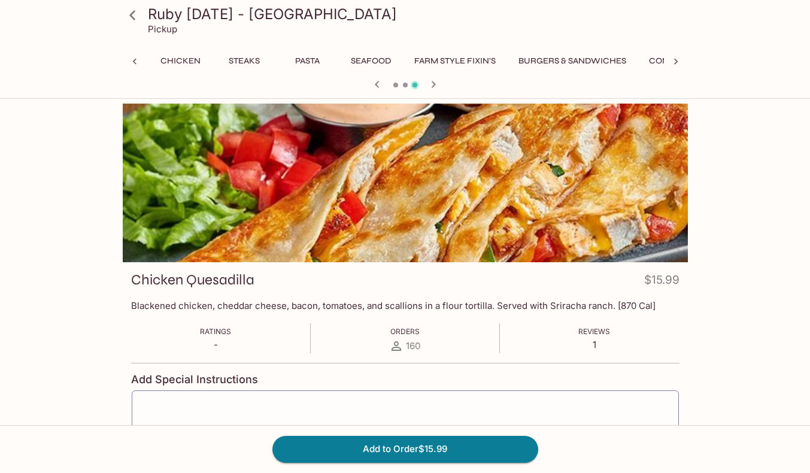
scroll to position [0, 630]
click at [674, 63] on icon at bounding box center [676, 62] width 12 height 12
click at [674, 63] on div "Takeout Bag Happy Hour Zero Proof Appetizers Ribs & Chops Garden Fresh Salads L…" at bounding box center [405, 65] width 565 height 24
click at [135, 61] on icon at bounding box center [135, 62] width 12 height 12
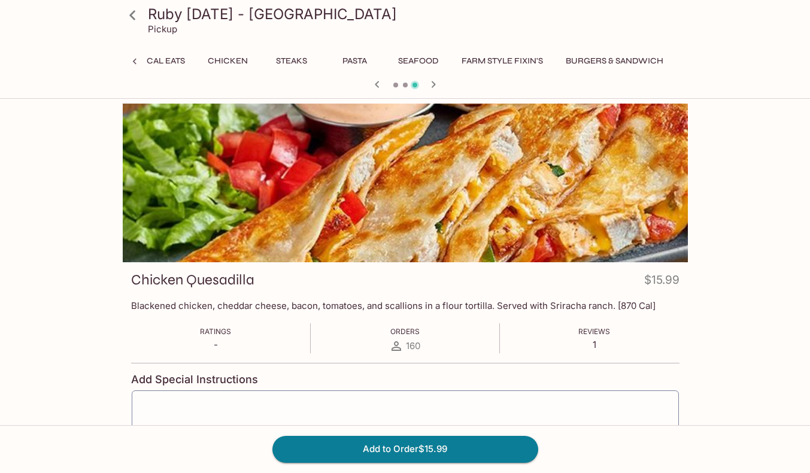
scroll to position [0, 509]
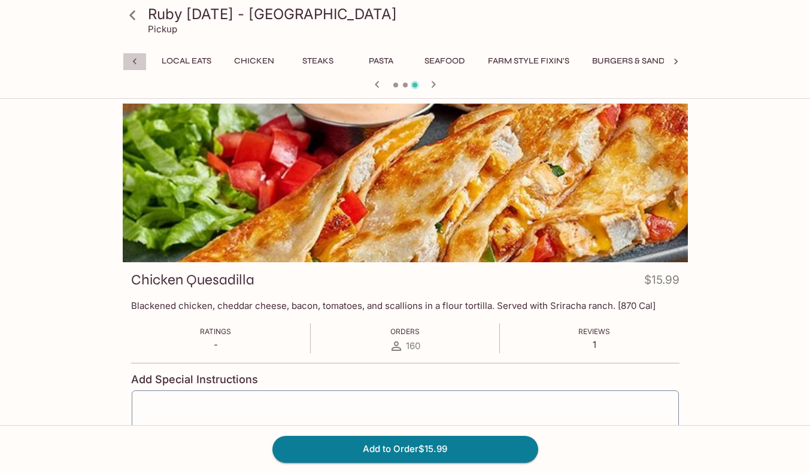
click at [135, 61] on icon at bounding box center [135, 62] width 12 height 12
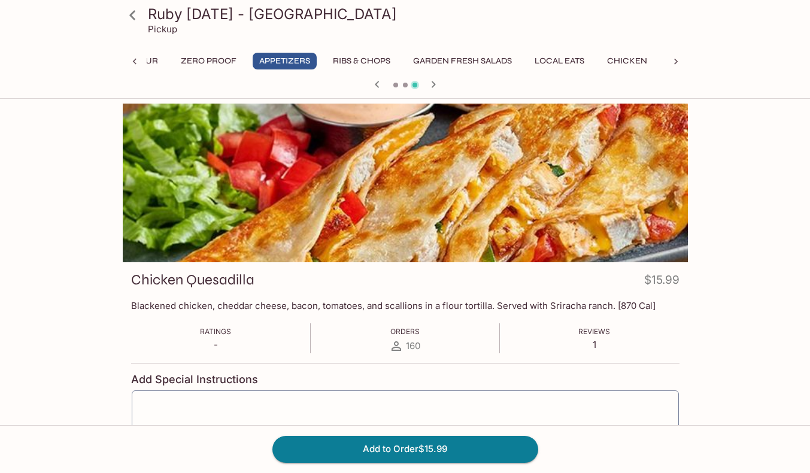
scroll to position [0, 110]
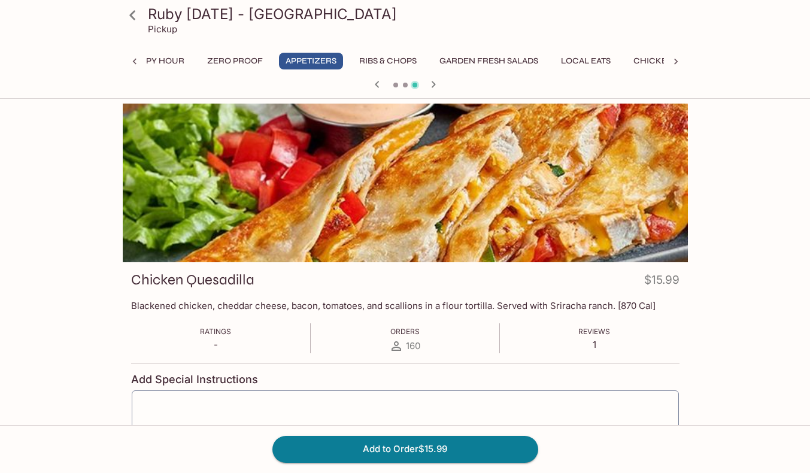
click at [135, 61] on icon at bounding box center [135, 62] width 12 height 12
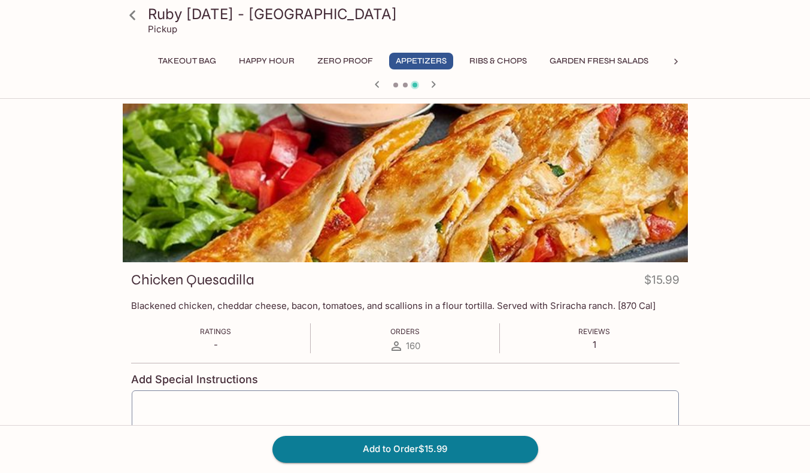
click at [284, 60] on button "Happy Hour" at bounding box center [266, 61] width 69 height 17
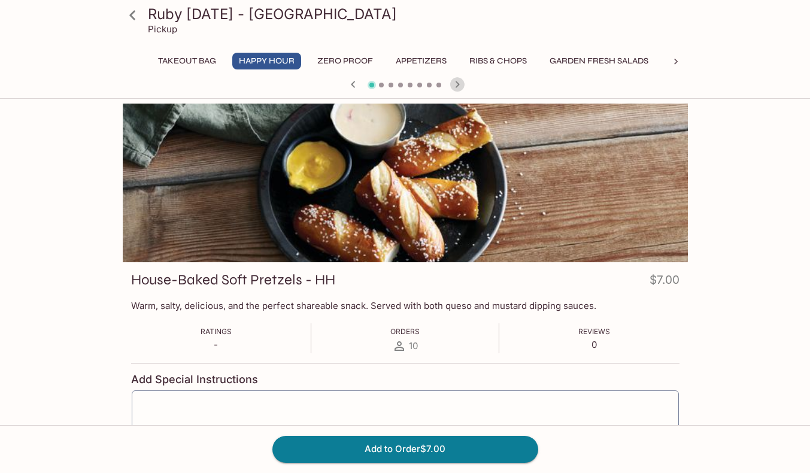
click at [458, 86] on icon "button" at bounding box center [457, 84] width 4 height 7
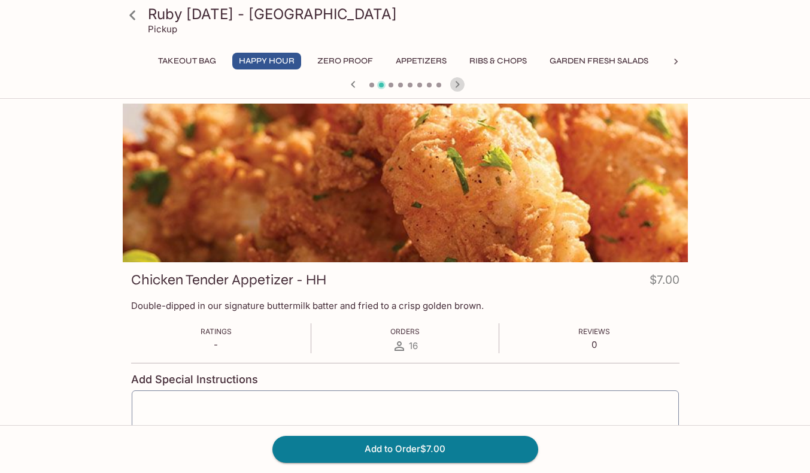
click at [458, 86] on icon "button" at bounding box center [457, 84] width 4 height 7
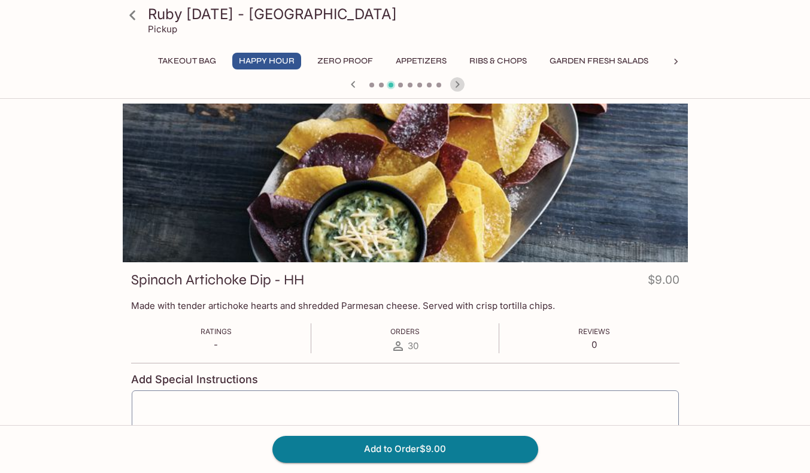
click at [458, 86] on icon "button" at bounding box center [457, 84] width 4 height 7
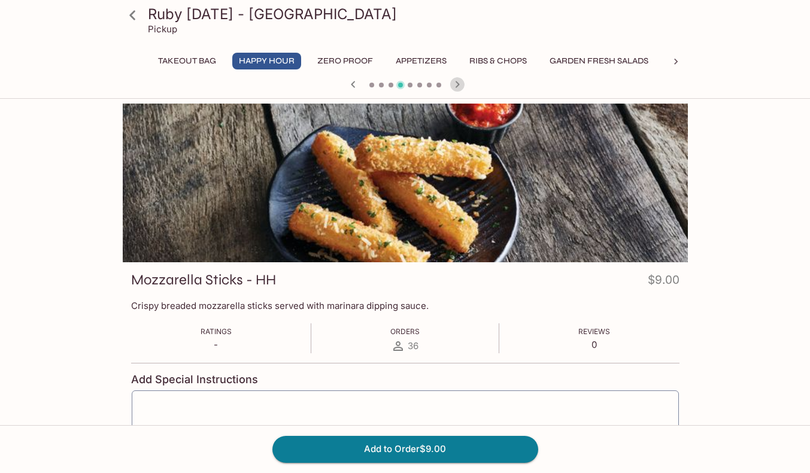
click at [458, 86] on icon "button" at bounding box center [457, 84] width 4 height 7
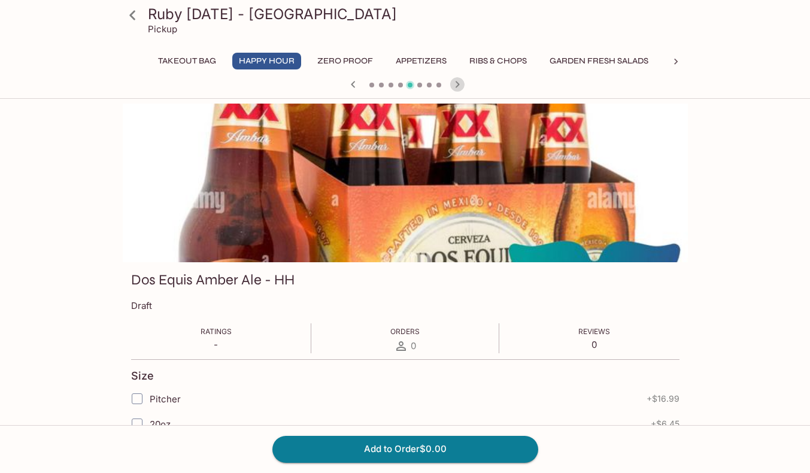
click at [458, 86] on icon "button" at bounding box center [457, 84] width 4 height 7
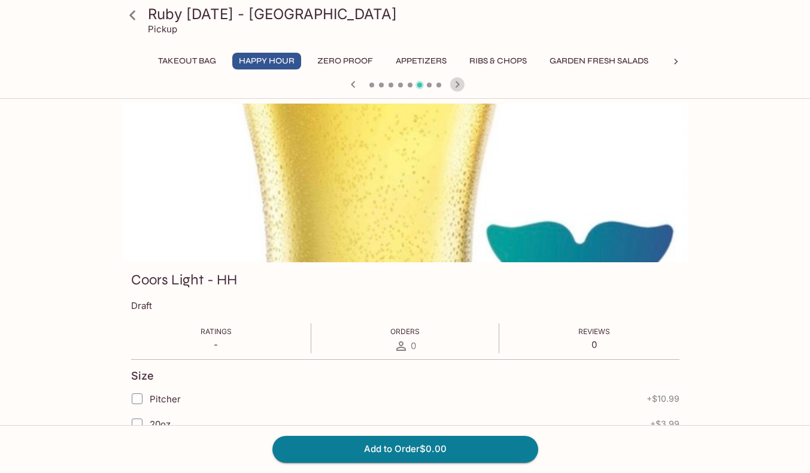
click at [458, 86] on icon "button" at bounding box center [457, 84] width 4 height 7
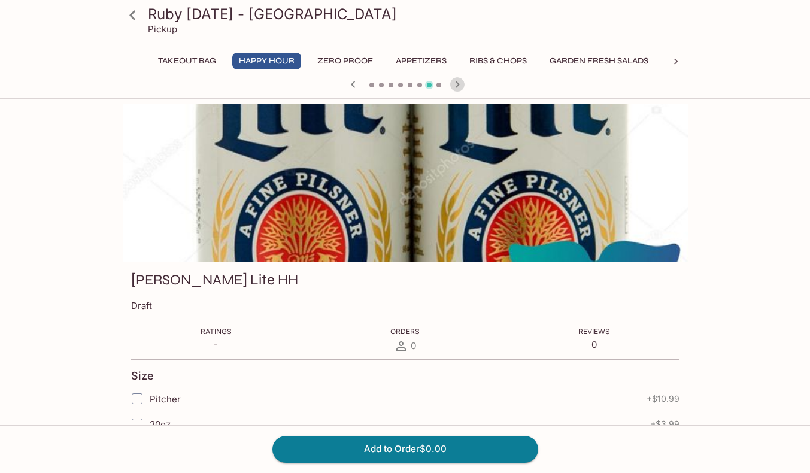
click at [458, 86] on icon "button" at bounding box center [457, 84] width 4 height 7
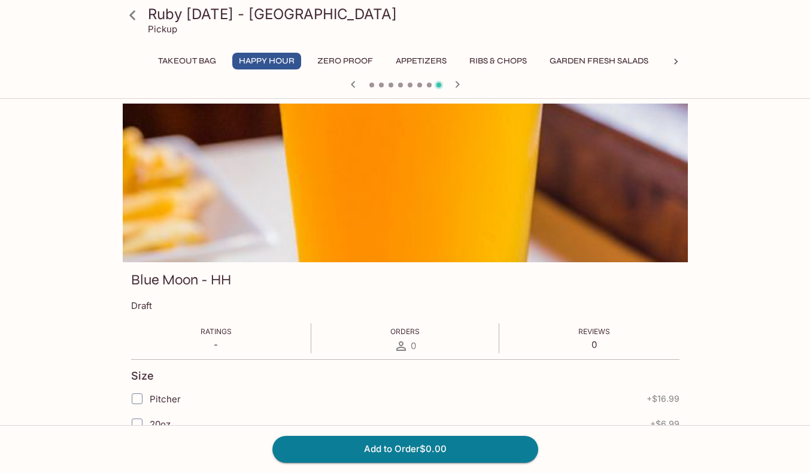
click at [458, 86] on icon "button" at bounding box center [457, 84] width 4 height 7
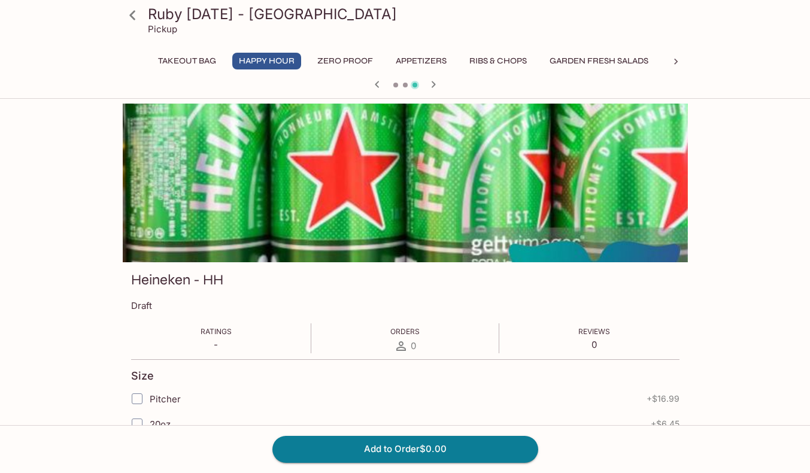
click at [458, 86] on div at bounding box center [405, 86] width 575 height 18
click at [676, 60] on icon at bounding box center [676, 62] width 12 height 12
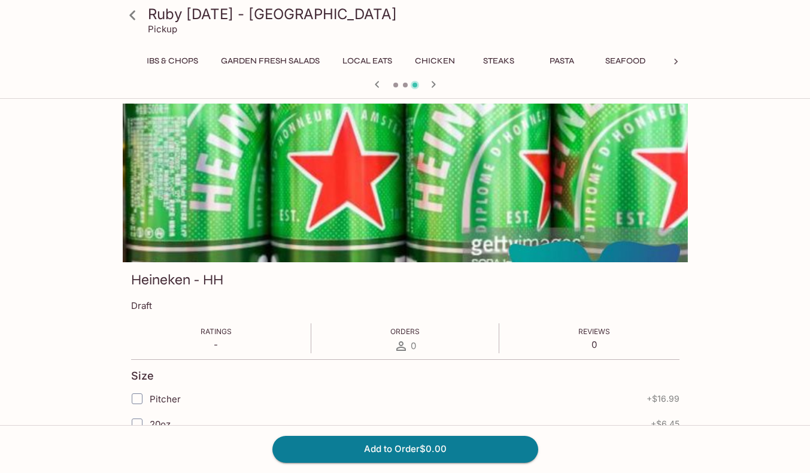
scroll to position [0, 399]
click at [676, 60] on icon at bounding box center [676, 62] width 12 height 12
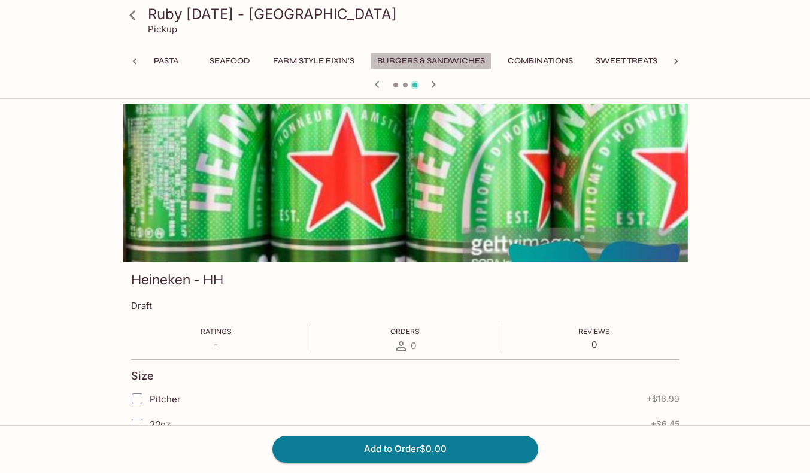
click at [491, 66] on button "Burgers & Sandwiches" at bounding box center [431, 61] width 121 height 17
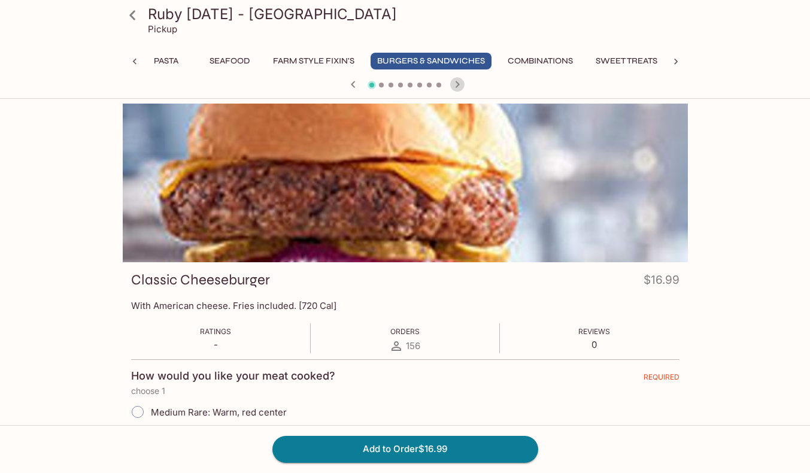
click at [455, 81] on icon "button" at bounding box center [457, 84] width 14 height 14
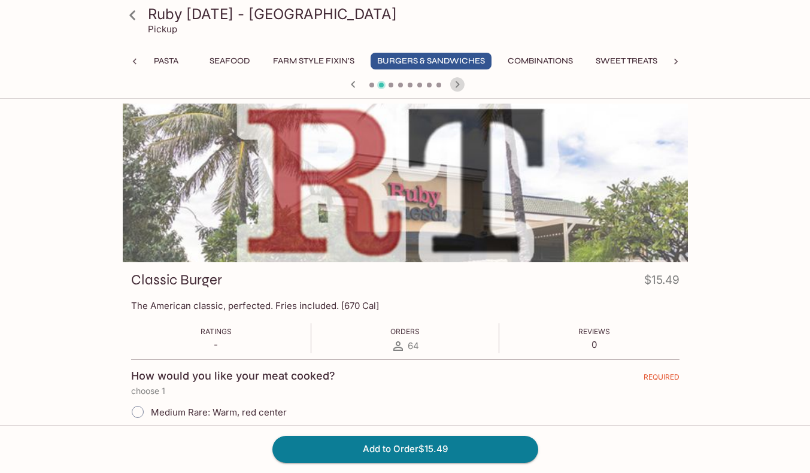
click at [455, 81] on icon "button" at bounding box center [457, 84] width 14 height 14
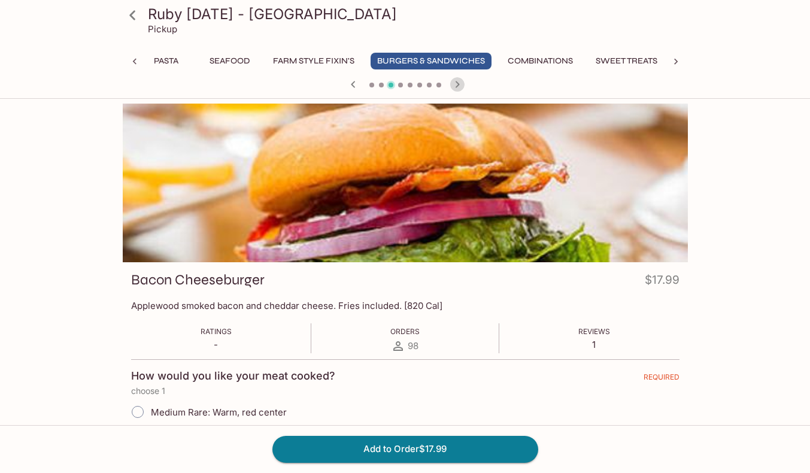
click at [455, 81] on icon "button" at bounding box center [457, 84] width 14 height 14
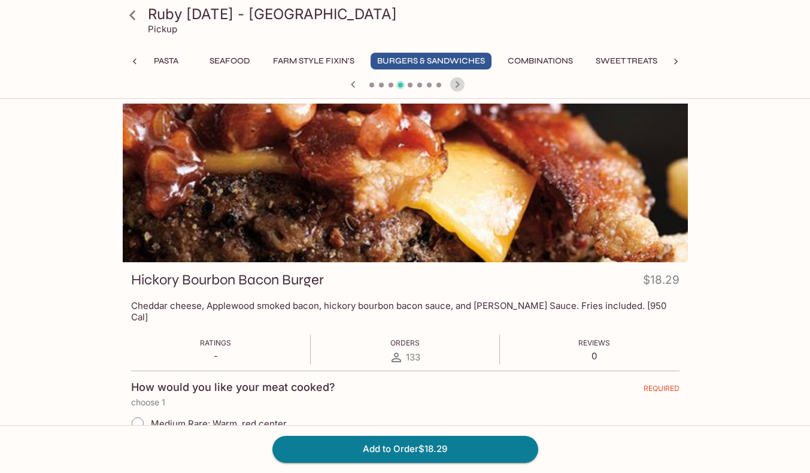
click at [455, 81] on icon "button" at bounding box center [457, 84] width 14 height 14
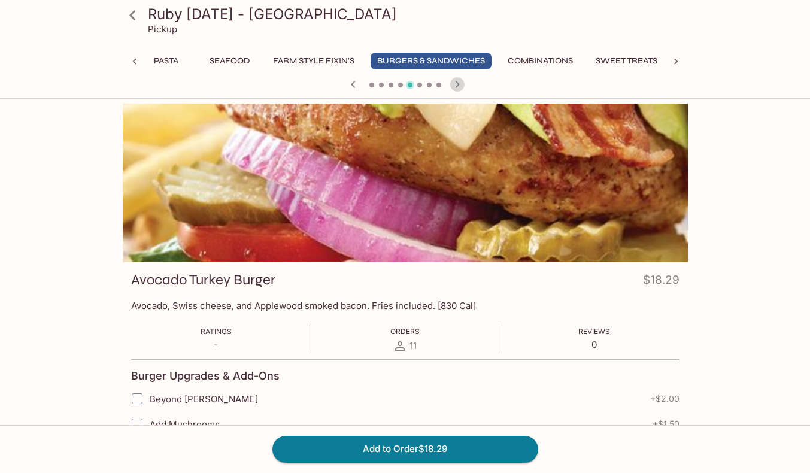
click at [455, 81] on icon "button" at bounding box center [457, 84] width 14 height 14
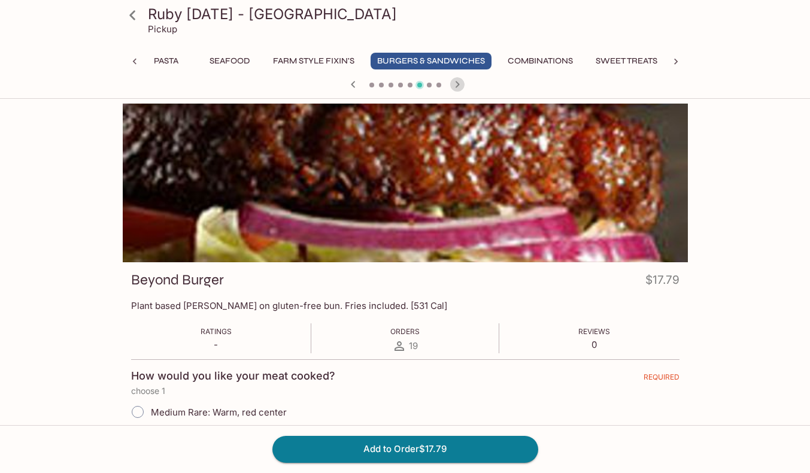
click at [455, 81] on icon "button" at bounding box center [457, 84] width 14 height 14
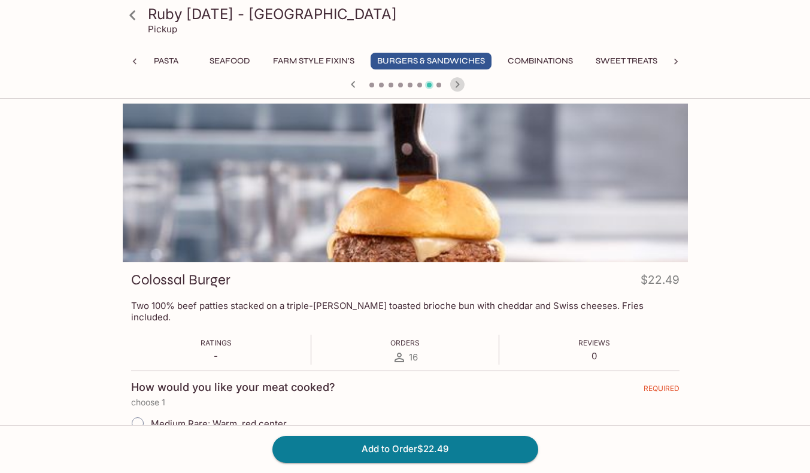
click at [455, 81] on icon "button" at bounding box center [457, 84] width 14 height 14
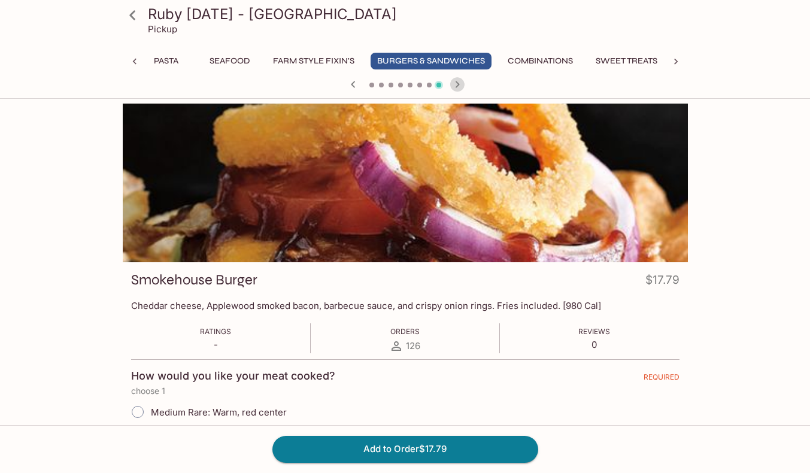
click at [455, 81] on icon "button" at bounding box center [457, 84] width 14 height 14
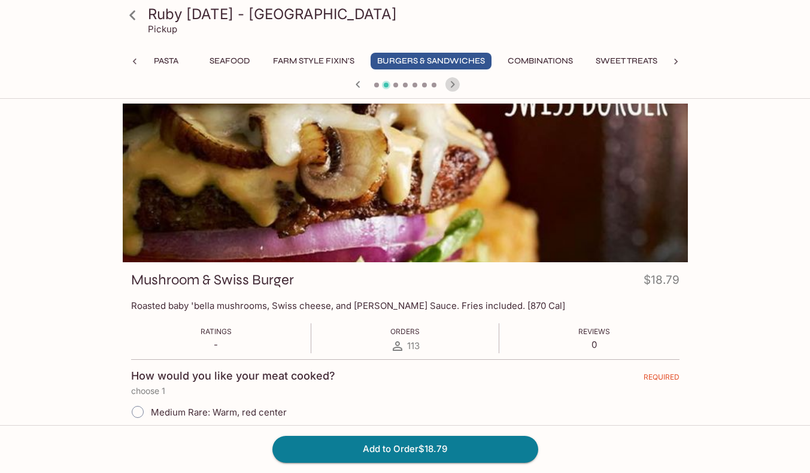
click at [455, 81] on icon "button" at bounding box center [452, 84] width 14 height 14
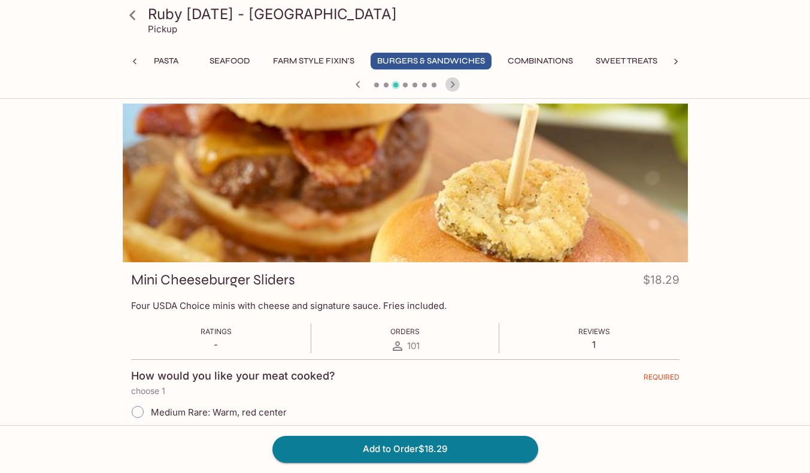
click at [455, 81] on icon "button" at bounding box center [452, 84] width 14 height 14
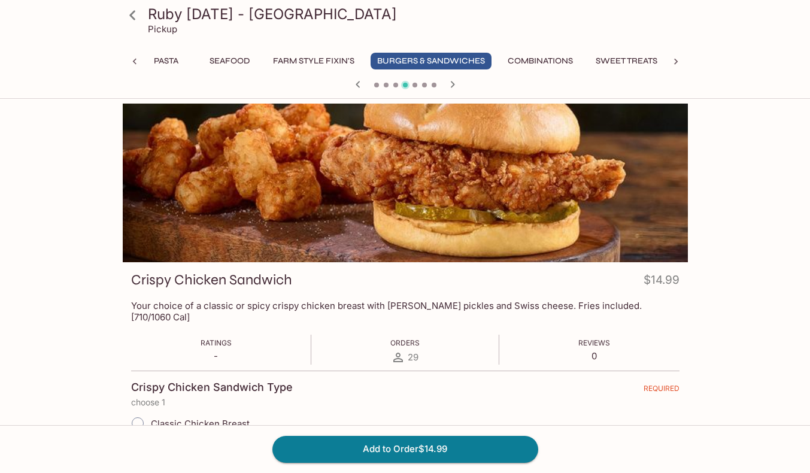
click at [455, 81] on icon "button" at bounding box center [452, 84] width 14 height 14
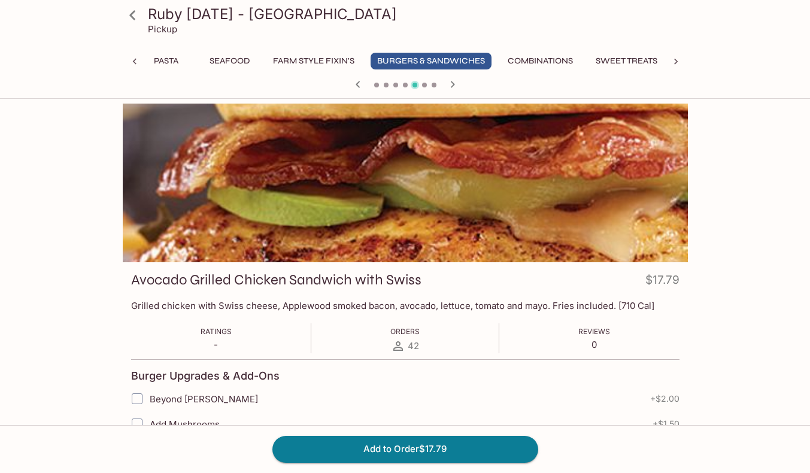
click at [455, 81] on icon "button" at bounding box center [452, 84] width 14 height 14
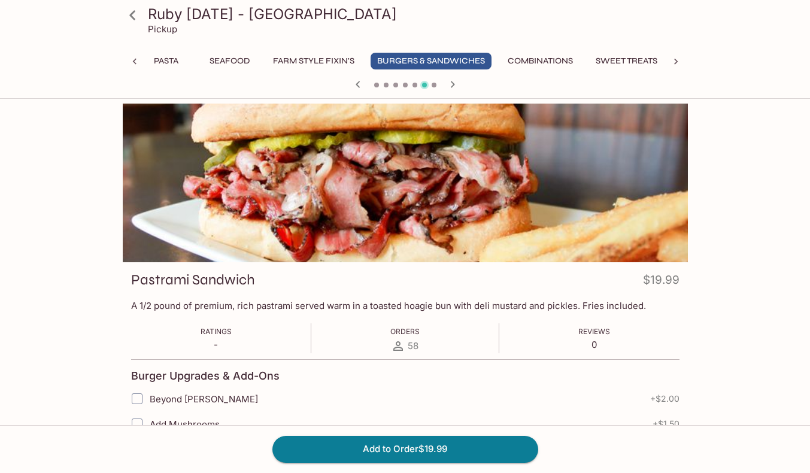
click at [455, 81] on icon "button" at bounding box center [452, 84] width 14 height 14
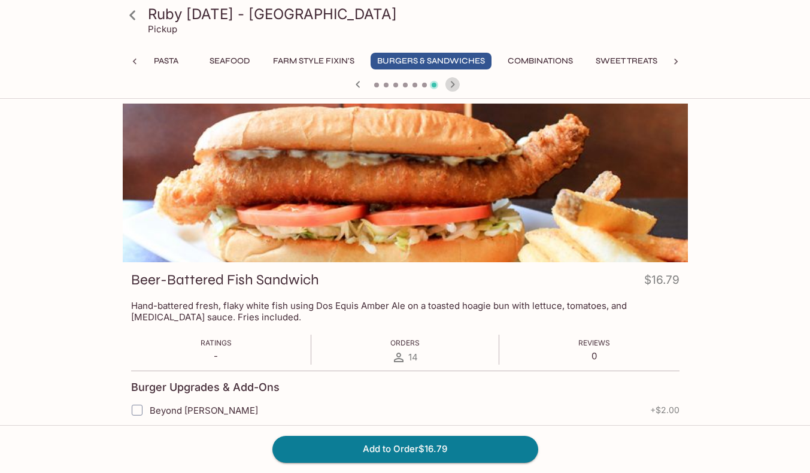
click at [455, 81] on icon "button" at bounding box center [452, 84] width 14 height 14
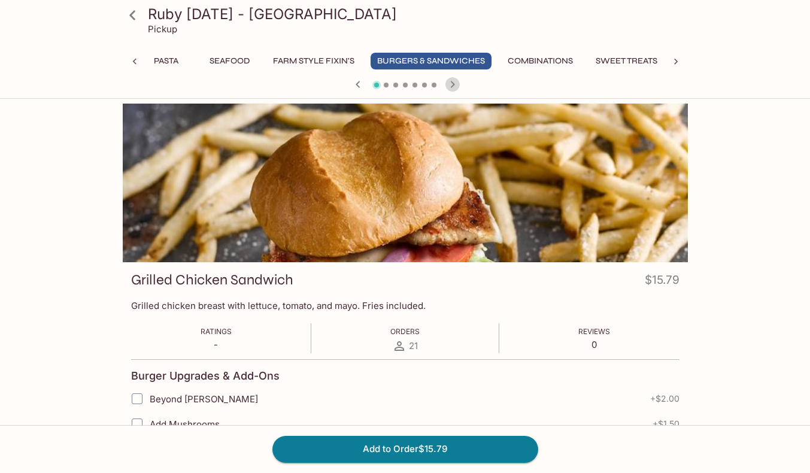
click at [455, 81] on icon "button" at bounding box center [452, 84] width 14 height 14
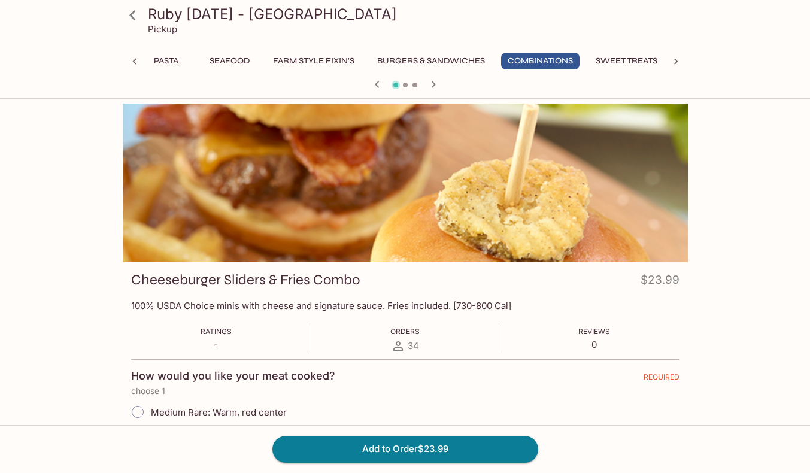
scroll to position [0, 809]
click at [361, 63] on button "Farm Style Fixin's" at bounding box center [313, 61] width 95 height 17
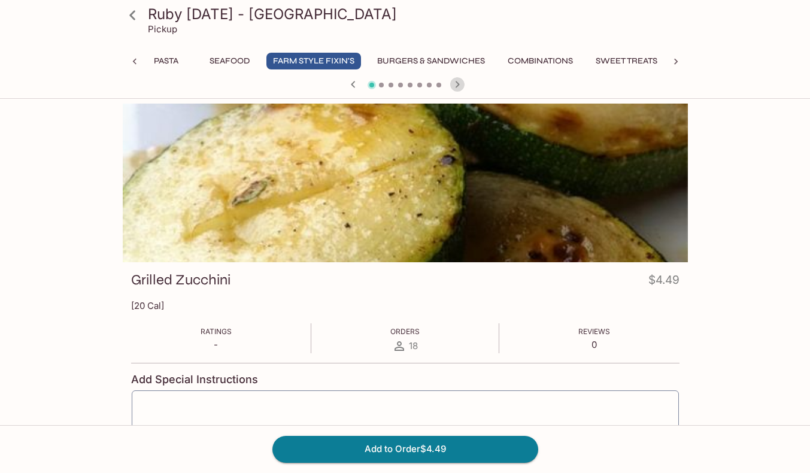
click at [452, 86] on icon "button" at bounding box center [457, 84] width 14 height 14
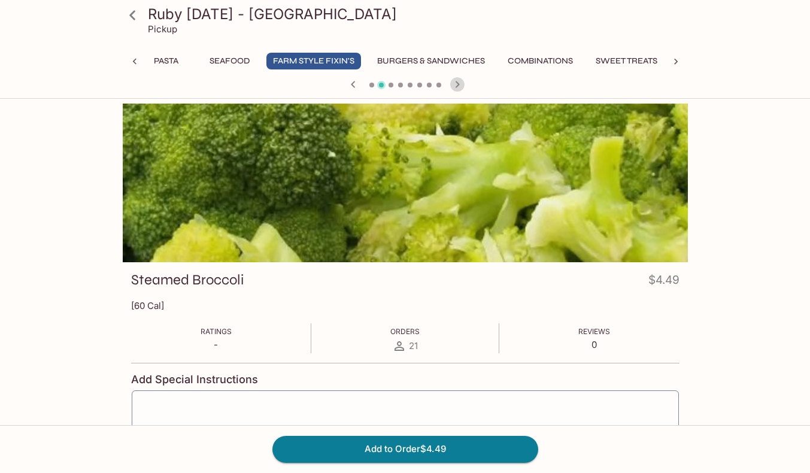
click at [452, 86] on icon "button" at bounding box center [457, 84] width 14 height 14
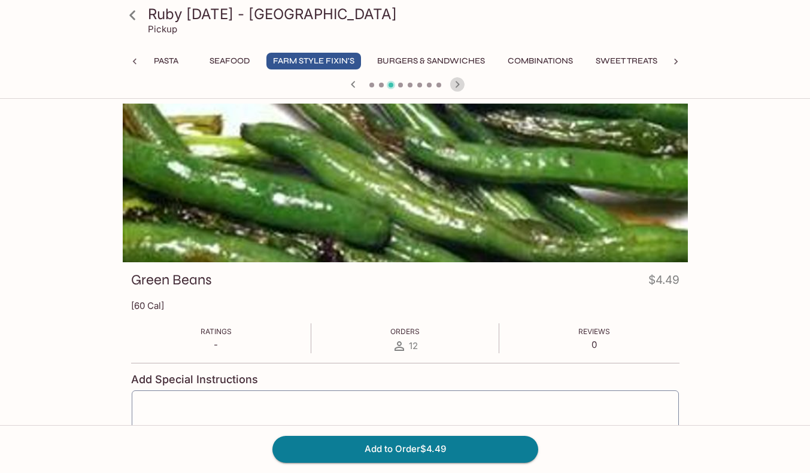
click at [452, 86] on icon "button" at bounding box center [457, 84] width 14 height 14
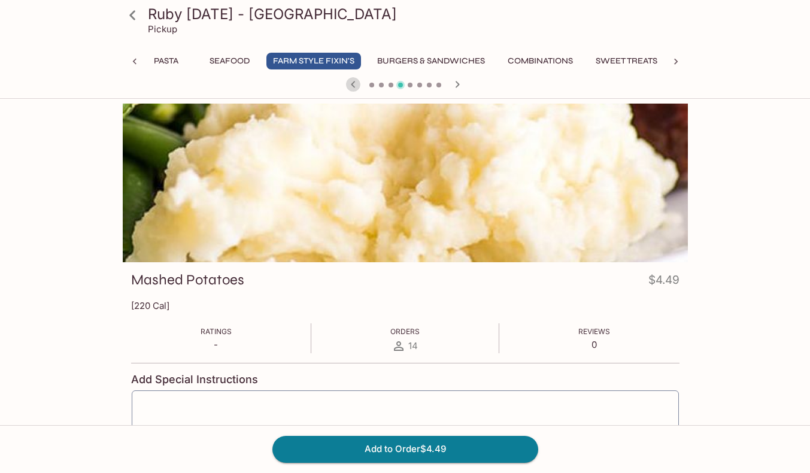
click at [351, 86] on icon "button" at bounding box center [353, 84] width 14 height 14
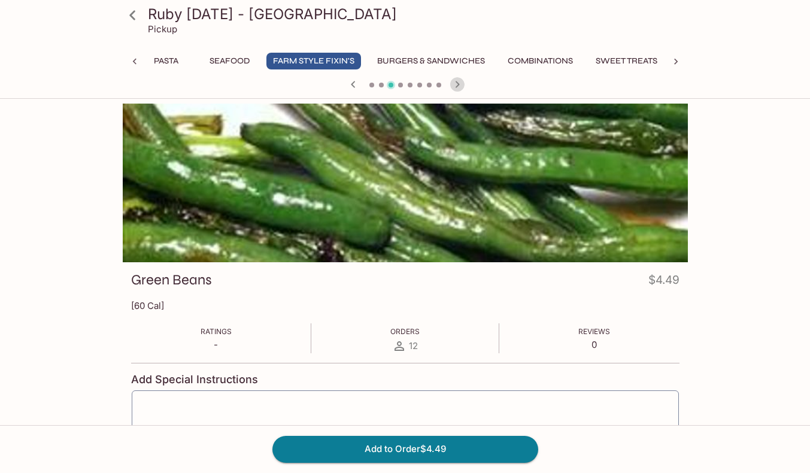
click at [459, 81] on icon "button" at bounding box center [457, 84] width 14 height 14
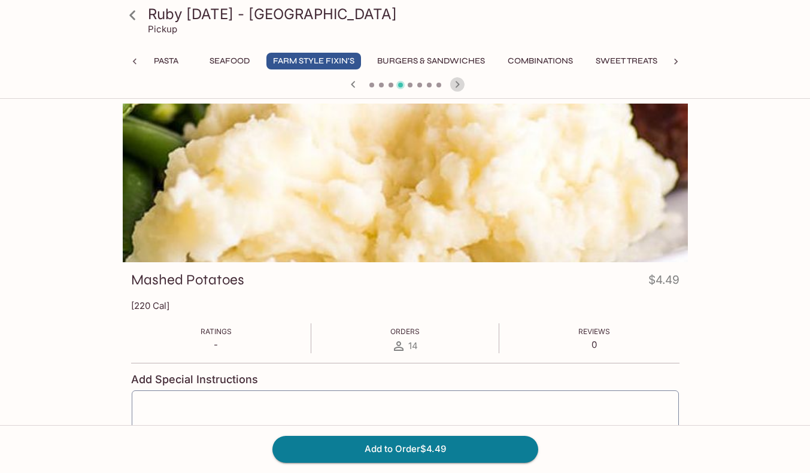
click at [459, 81] on icon "button" at bounding box center [457, 84] width 14 height 14
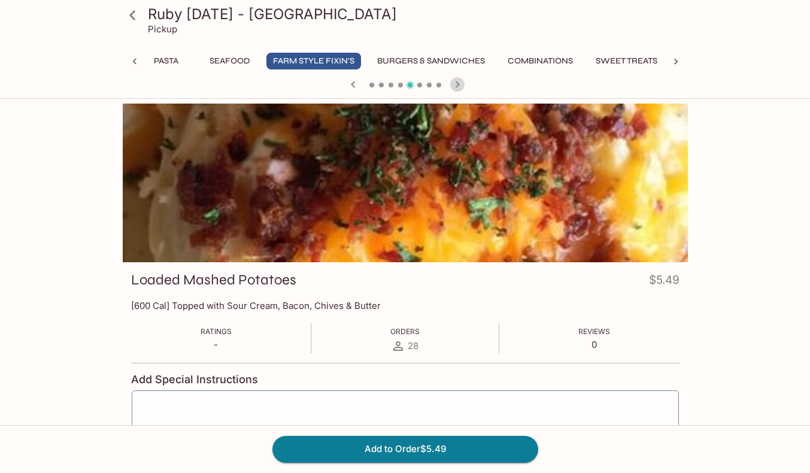
click at [459, 81] on icon "button" at bounding box center [457, 84] width 14 height 14
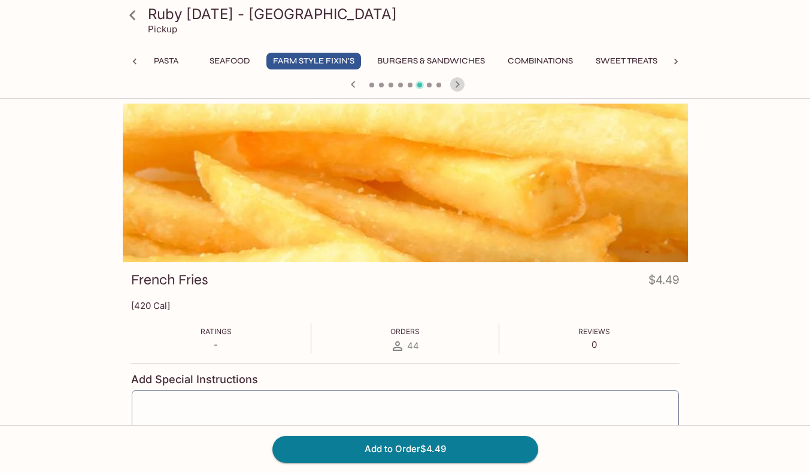
click at [459, 81] on icon "button" at bounding box center [457, 84] width 14 height 14
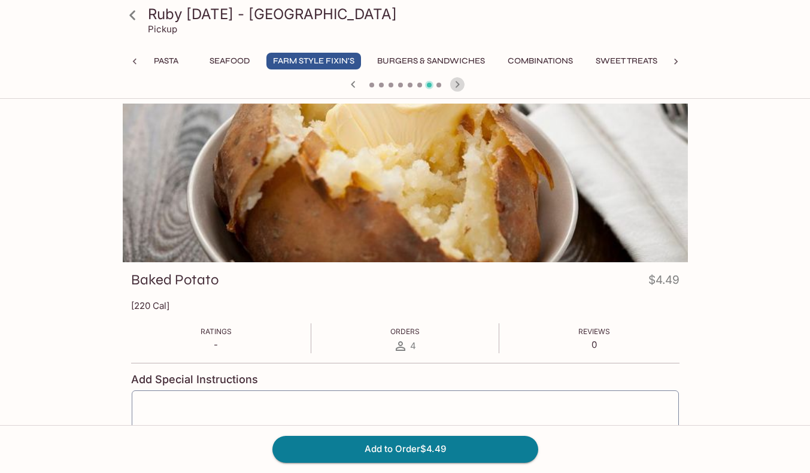
click at [459, 81] on icon "button" at bounding box center [457, 84] width 14 height 14
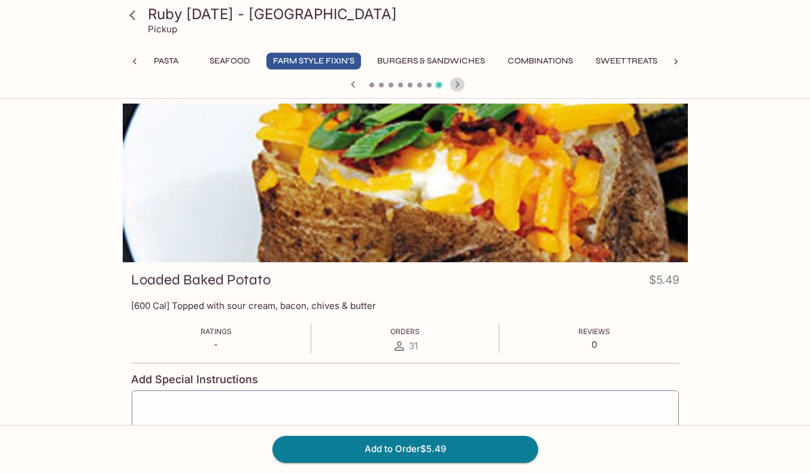
click at [459, 81] on icon "button" at bounding box center [457, 84] width 14 height 14
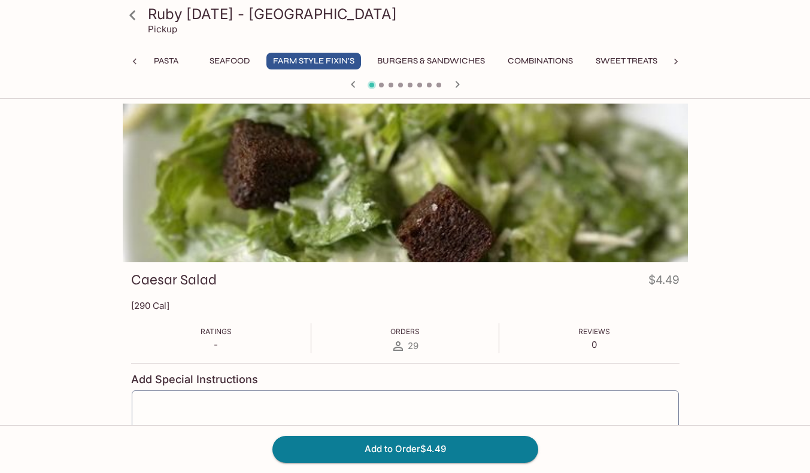
click at [459, 81] on icon "button" at bounding box center [457, 84] width 14 height 14
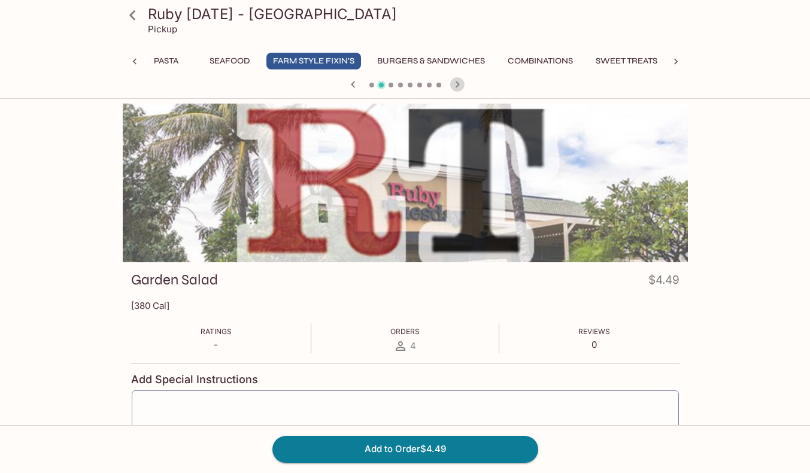
click at [459, 81] on icon "button" at bounding box center [457, 84] width 14 height 14
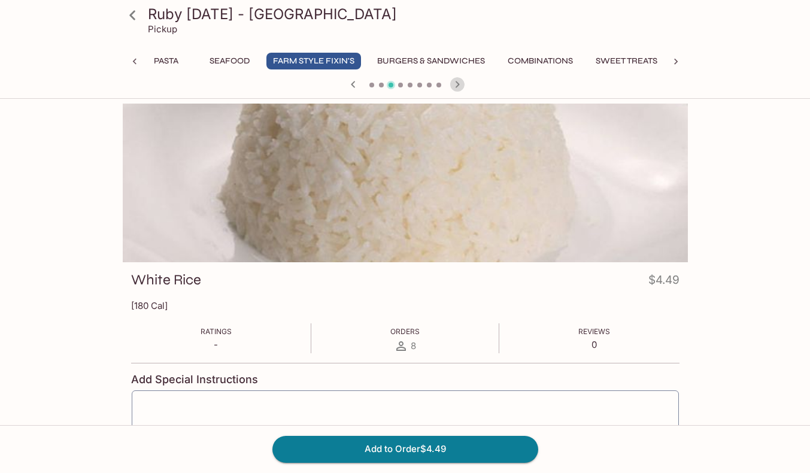
click at [459, 81] on icon "button" at bounding box center [457, 84] width 14 height 14
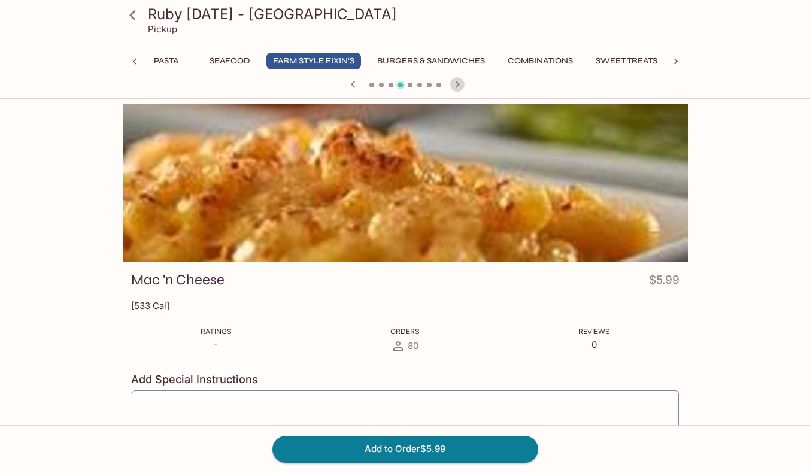
click at [459, 81] on icon "button" at bounding box center [457, 84] width 14 height 14
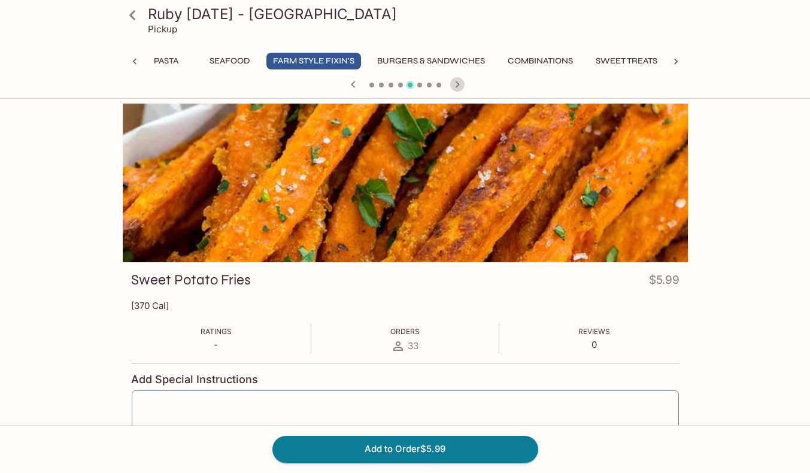
click at [459, 81] on icon "button" at bounding box center [457, 84] width 14 height 14
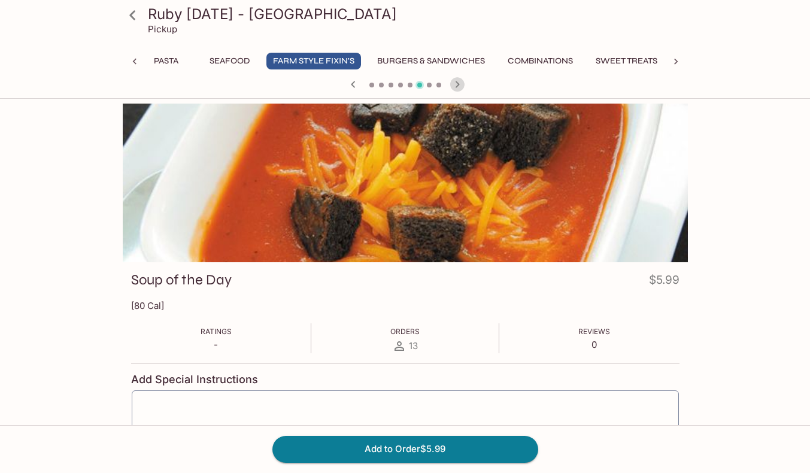
click at [459, 81] on icon "button" at bounding box center [457, 84] width 14 height 14
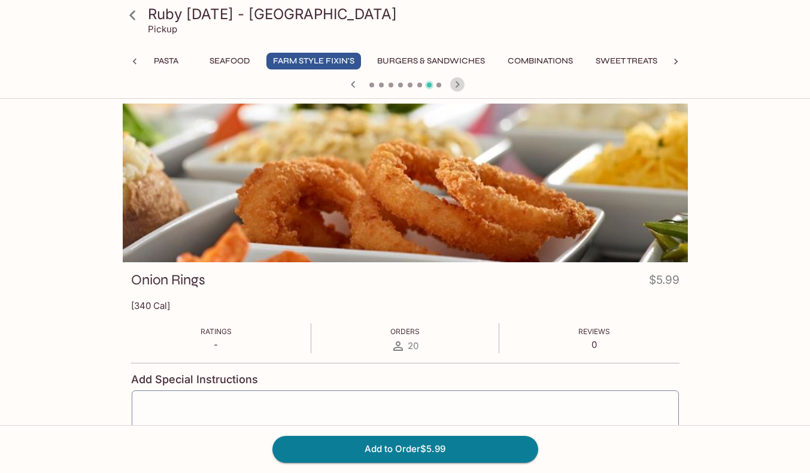
click at [459, 81] on icon "button" at bounding box center [457, 84] width 14 height 14
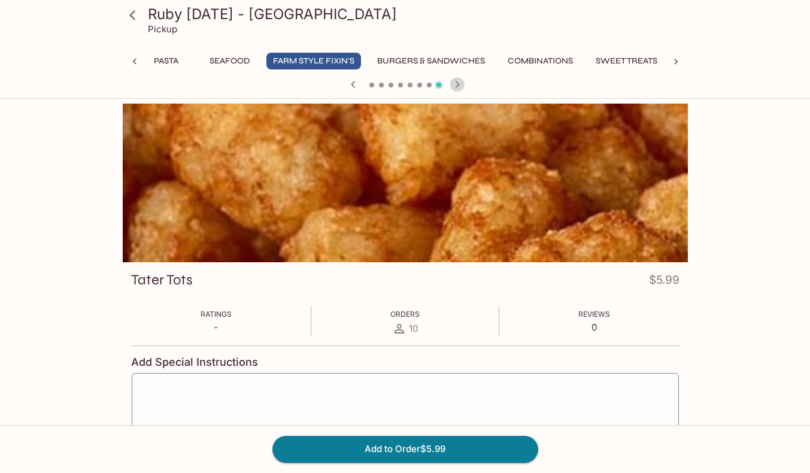
click at [459, 81] on icon "button" at bounding box center [457, 84] width 14 height 14
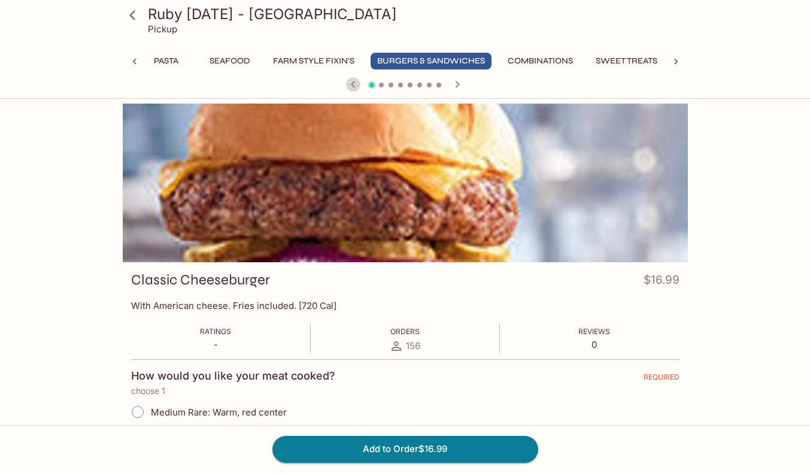
click at [349, 82] on icon "button" at bounding box center [353, 84] width 14 height 14
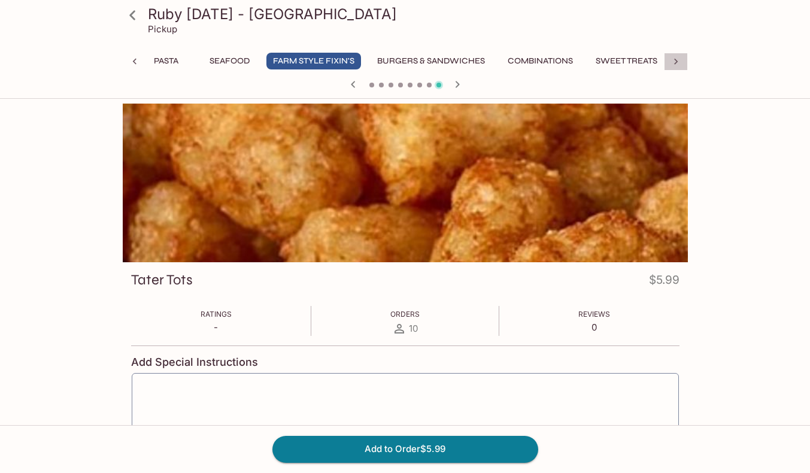
click at [673, 66] on icon at bounding box center [676, 62] width 12 height 12
click at [673, 66] on div "Takeout Bag Happy Hour Zero Proof Appetizers Ribs & Chops Garden Fresh Salads L…" at bounding box center [405, 65] width 565 height 24
click at [354, 81] on icon "button" at bounding box center [353, 84] width 14 height 14
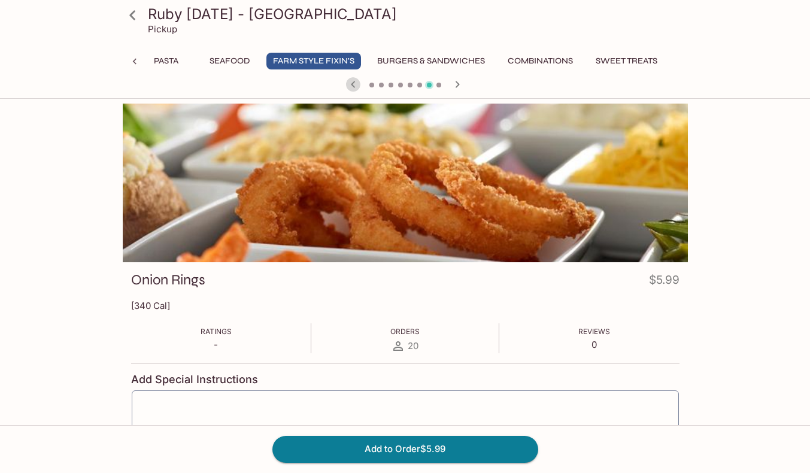
click at [354, 81] on icon "button" at bounding box center [353, 84] width 14 height 14
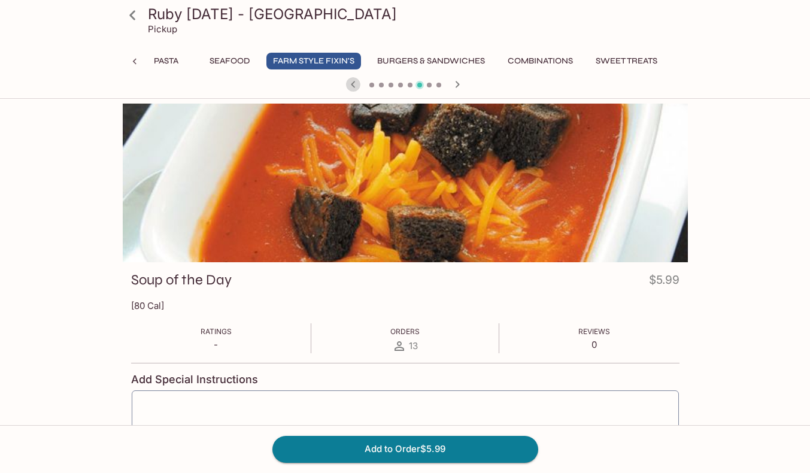
click at [354, 81] on icon "button" at bounding box center [353, 84] width 14 height 14
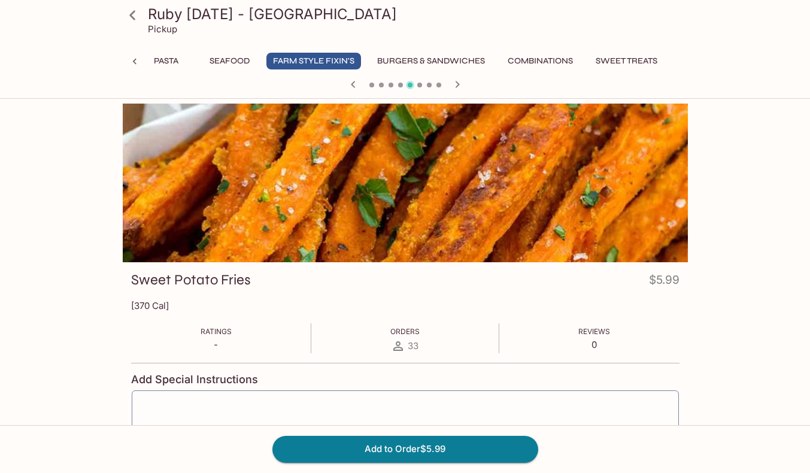
click at [354, 81] on icon "button" at bounding box center [353, 84] width 14 height 14
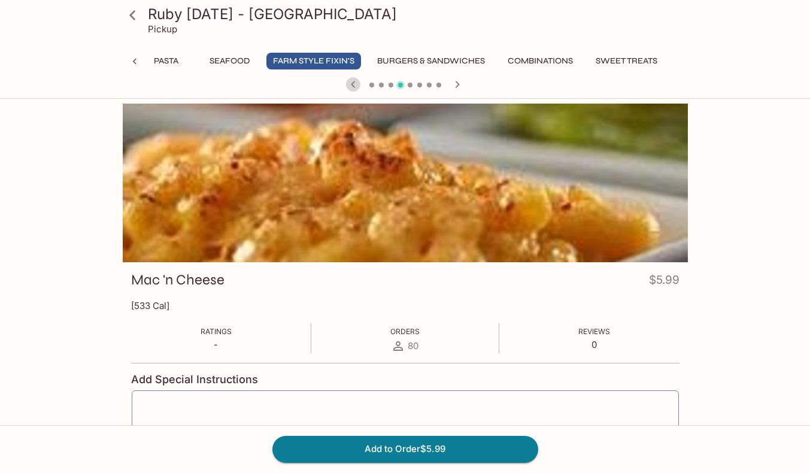
click at [354, 81] on icon "button" at bounding box center [353, 84] width 14 height 14
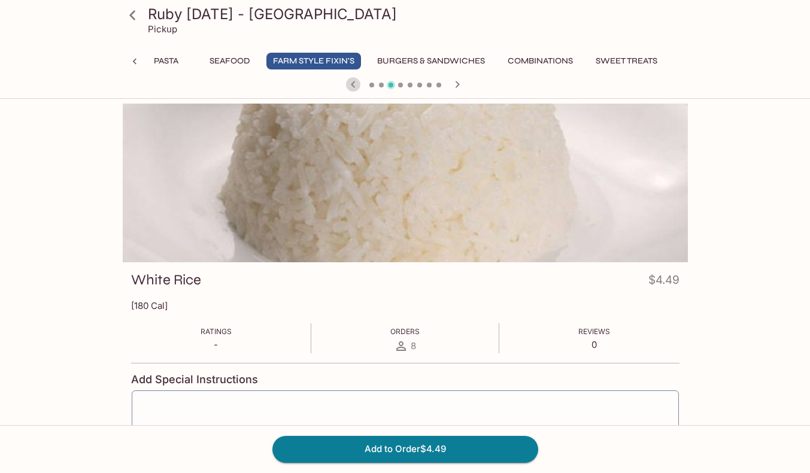
click at [354, 81] on icon "button" at bounding box center [353, 84] width 14 height 14
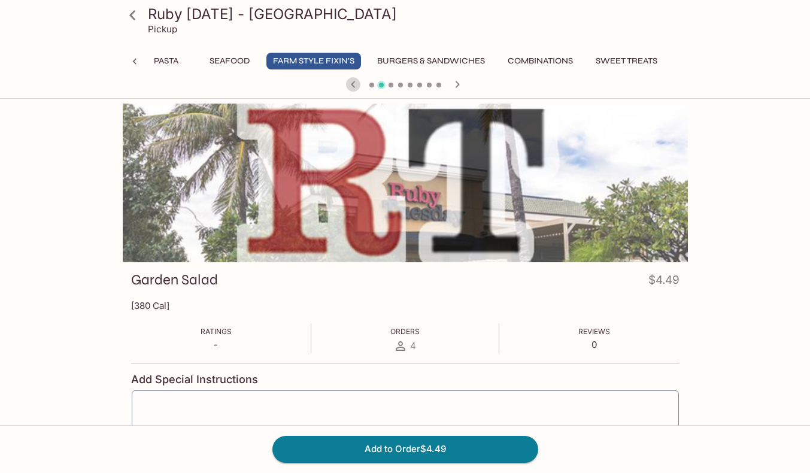
click at [354, 81] on icon "button" at bounding box center [353, 84] width 14 height 14
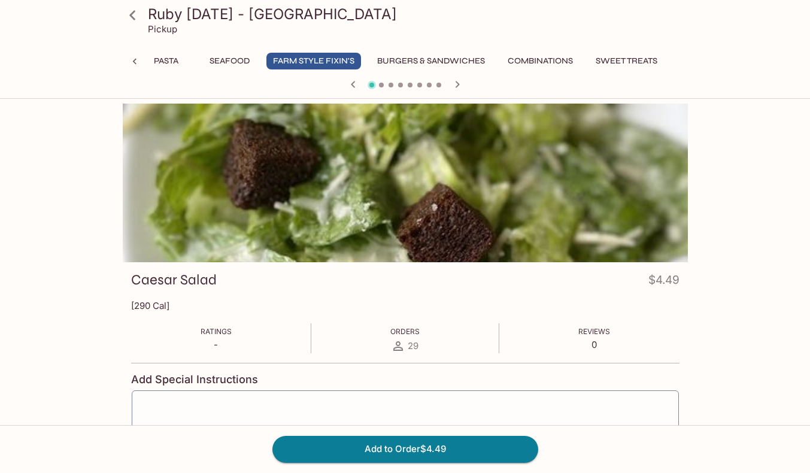
click at [354, 81] on icon "button" at bounding box center [353, 84] width 14 height 14
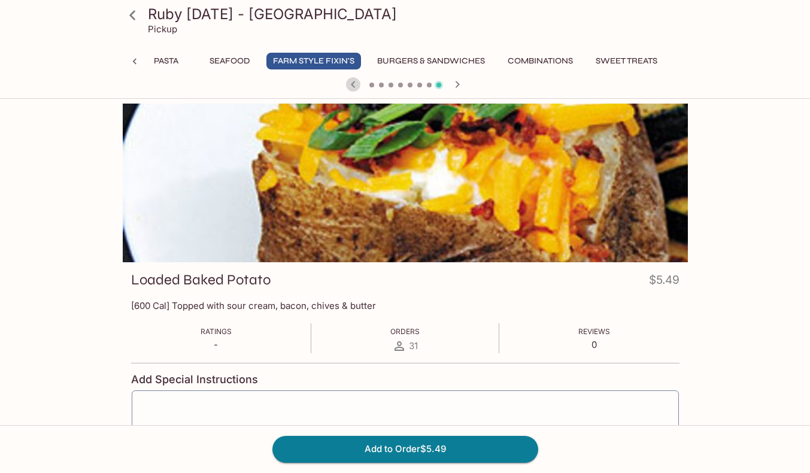
click at [354, 81] on icon "button" at bounding box center [353, 84] width 14 height 14
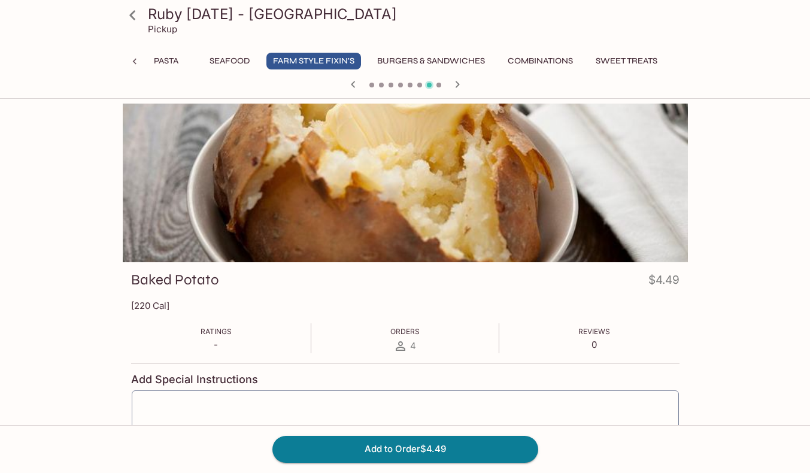
click at [354, 81] on icon "button" at bounding box center [353, 84] width 14 height 14
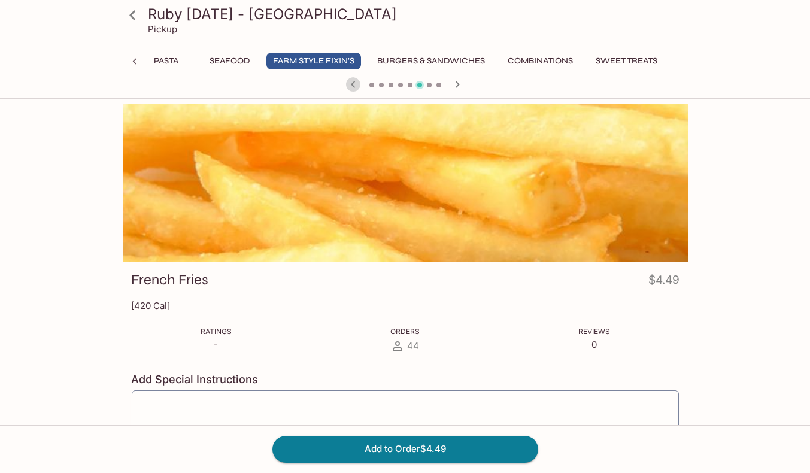
click at [354, 81] on icon "button" at bounding box center [353, 84] width 14 height 14
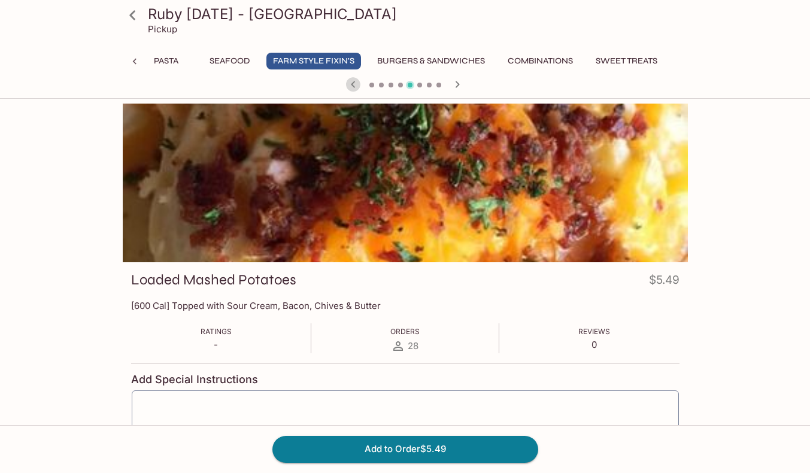
click at [354, 81] on icon "button" at bounding box center [353, 84] width 14 height 14
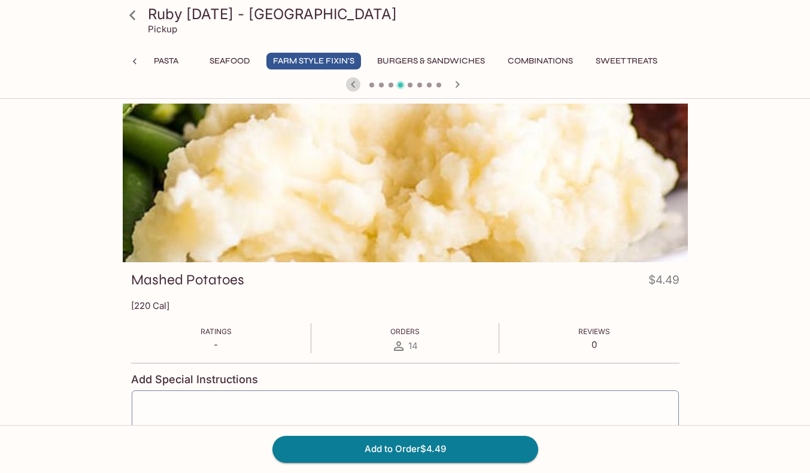
click at [354, 81] on icon "button" at bounding box center [353, 84] width 14 height 14
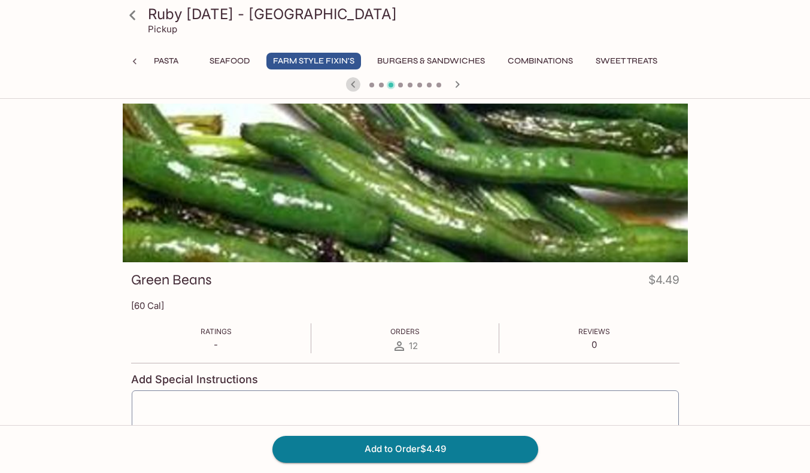
click at [354, 81] on icon "button" at bounding box center [353, 84] width 14 height 14
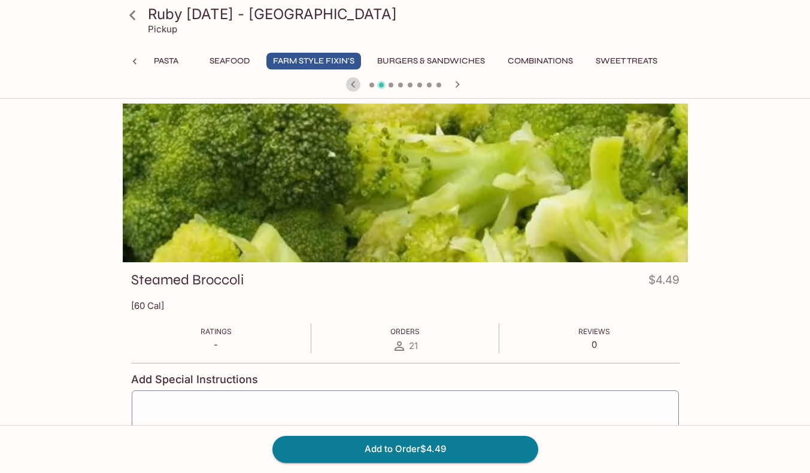
click at [354, 81] on icon "button" at bounding box center [353, 84] width 14 height 14
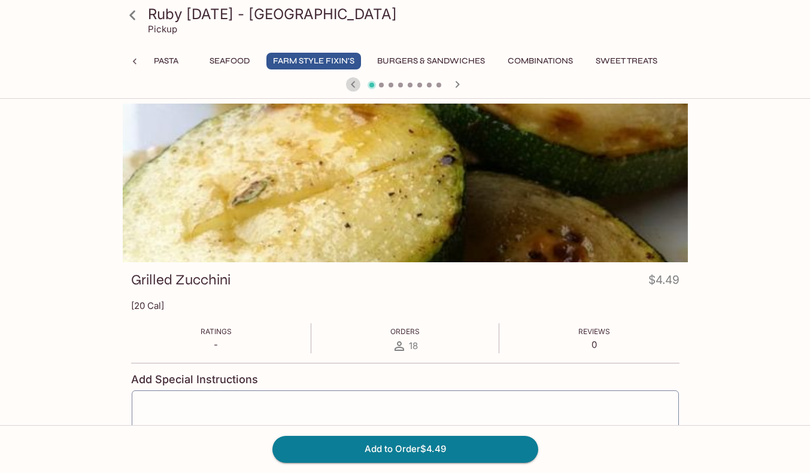
click at [354, 81] on icon "button" at bounding box center [353, 84] width 14 height 14
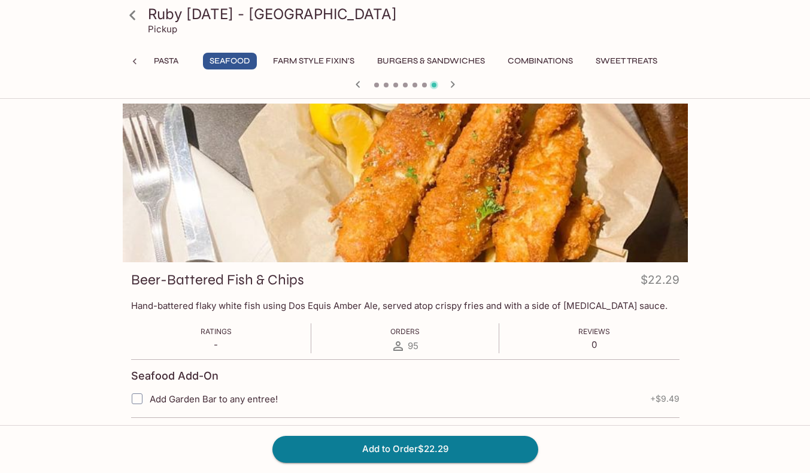
scroll to position [0, 884]
click at [354, 81] on icon "button" at bounding box center [358, 84] width 14 height 14
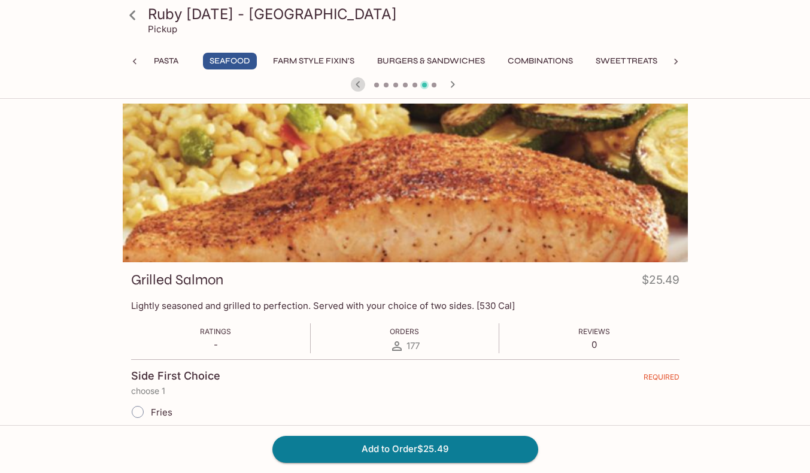
click at [354, 81] on icon "button" at bounding box center [358, 84] width 14 height 14
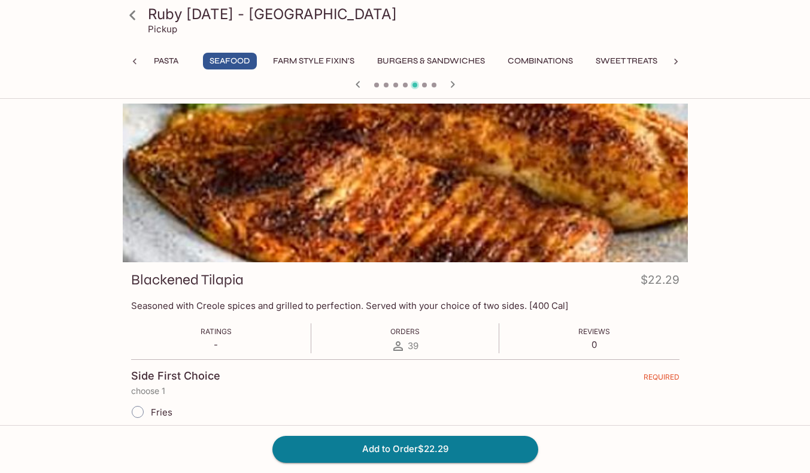
click at [354, 81] on icon "button" at bounding box center [358, 84] width 14 height 14
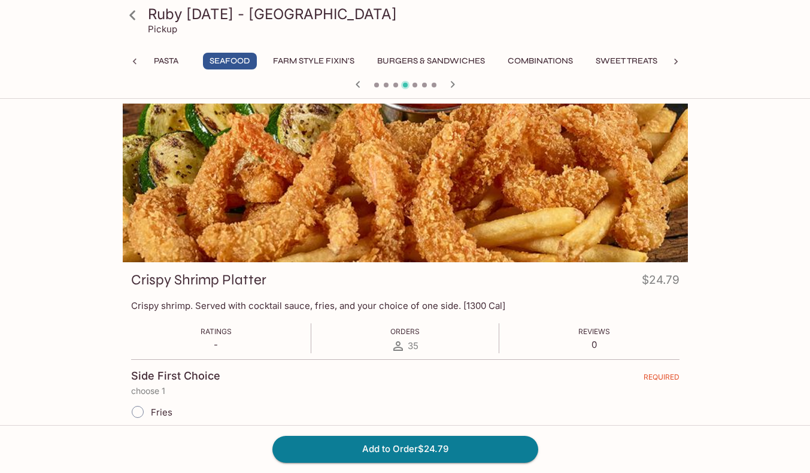
click at [354, 81] on icon "button" at bounding box center [358, 84] width 14 height 14
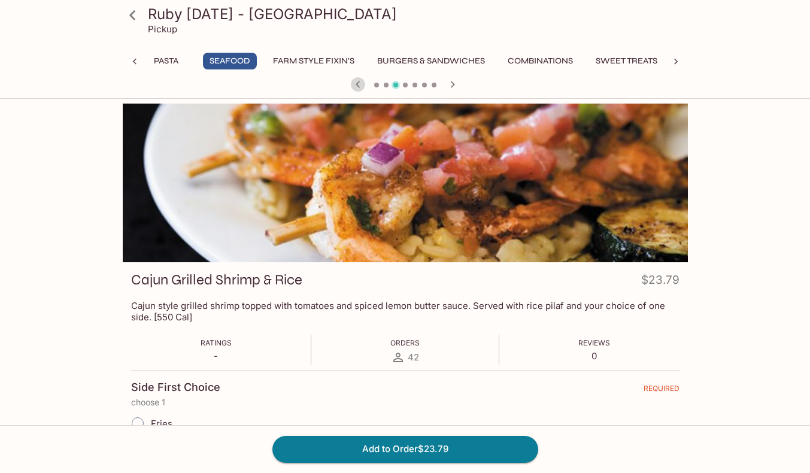
click at [354, 81] on icon "button" at bounding box center [358, 84] width 14 height 14
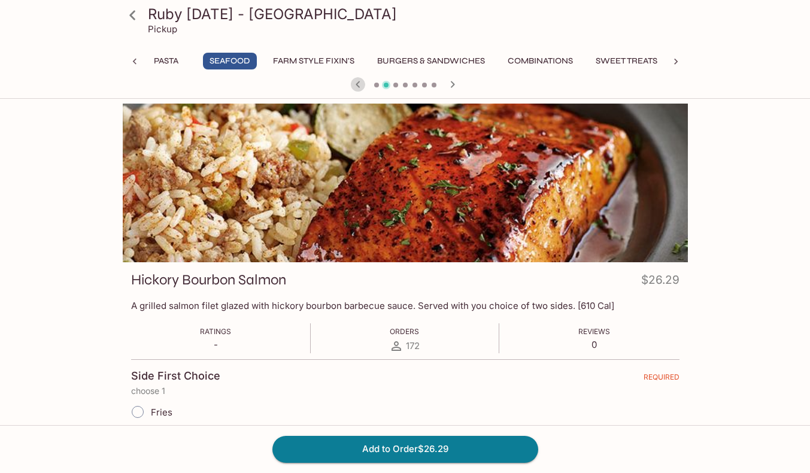
click at [354, 81] on icon "button" at bounding box center [358, 84] width 14 height 14
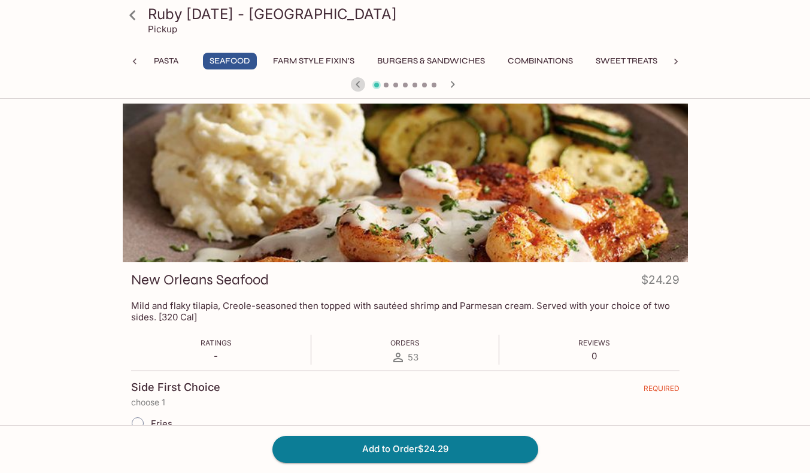
click at [354, 81] on icon "button" at bounding box center [358, 84] width 14 height 14
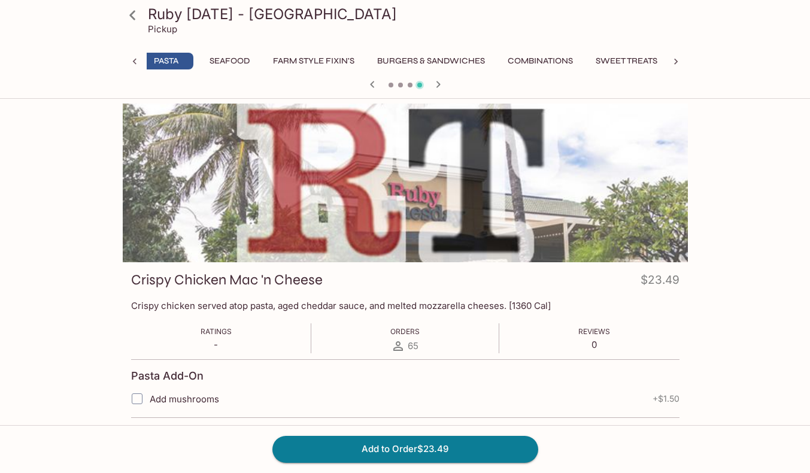
scroll to position [0, 821]
click at [354, 81] on div at bounding box center [405, 86] width 575 height 18
